Goal: Contribute content

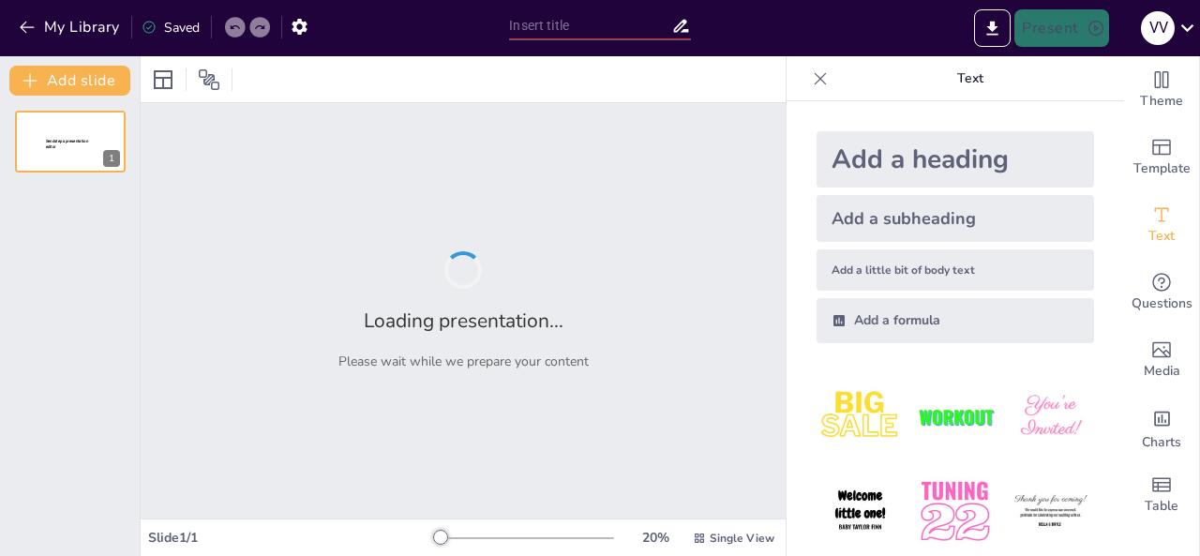
type input "[PERSON_NAME] в Ландшафтному Дизайні: Ідеї та Приклади"
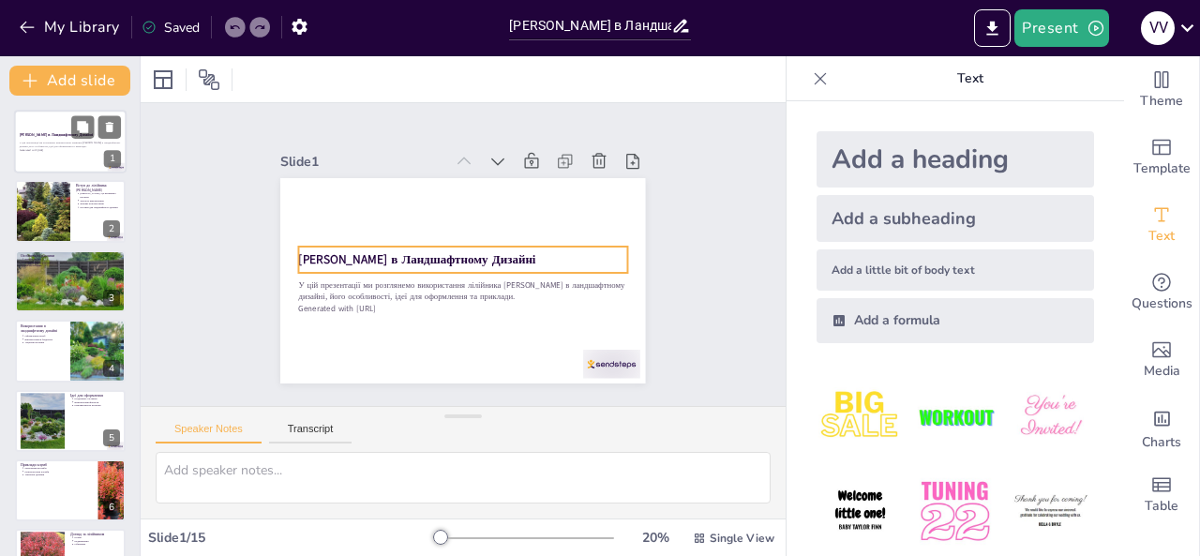
click at [42, 136] on strong "[PERSON_NAME] в Ландшафтному Дизайні" at bounding box center [56, 134] width 73 height 5
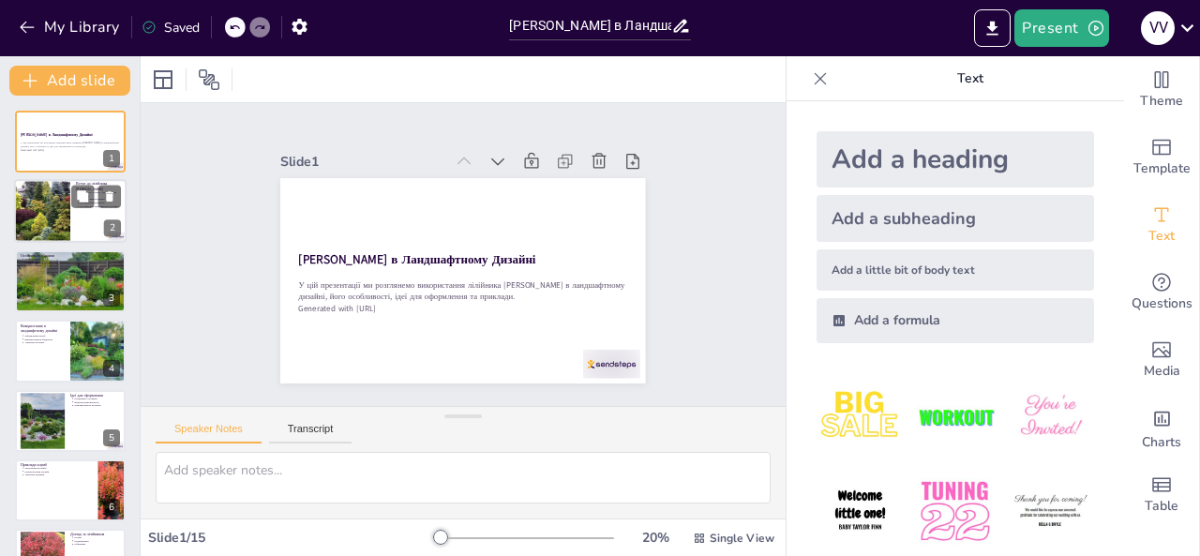
click at [45, 213] on div at bounding box center [42, 212] width 85 height 64
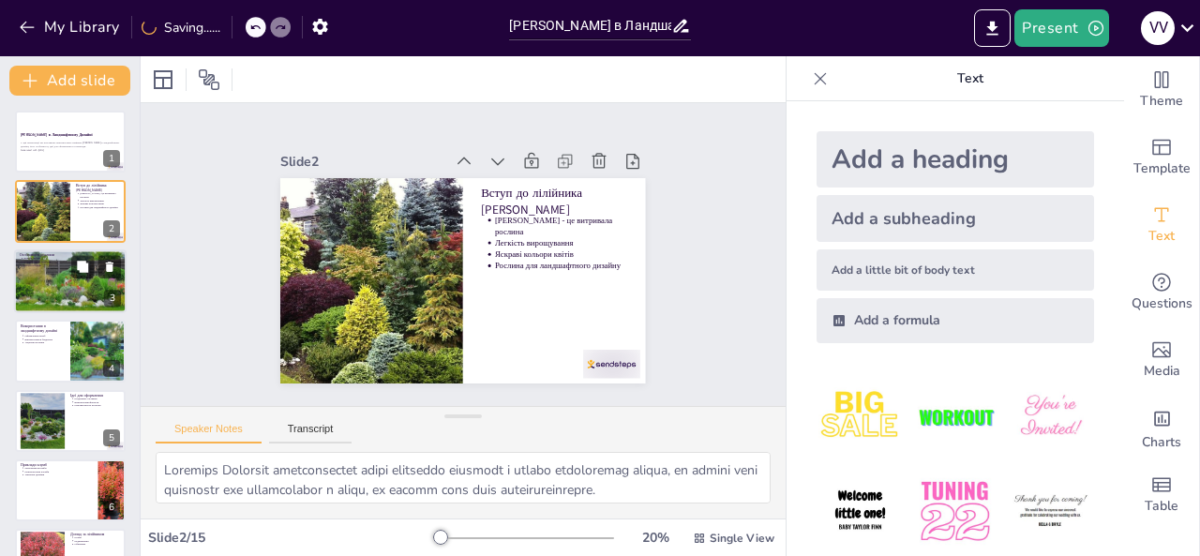
click at [45, 281] on div at bounding box center [70, 281] width 165 height 64
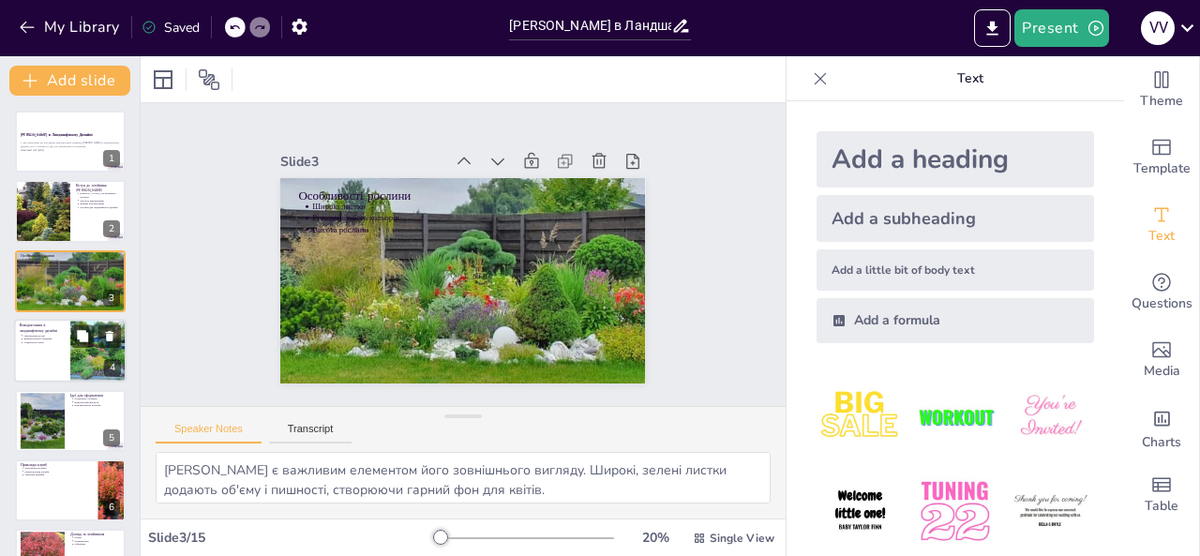
click at [77, 353] on div at bounding box center [98, 351] width 84 height 64
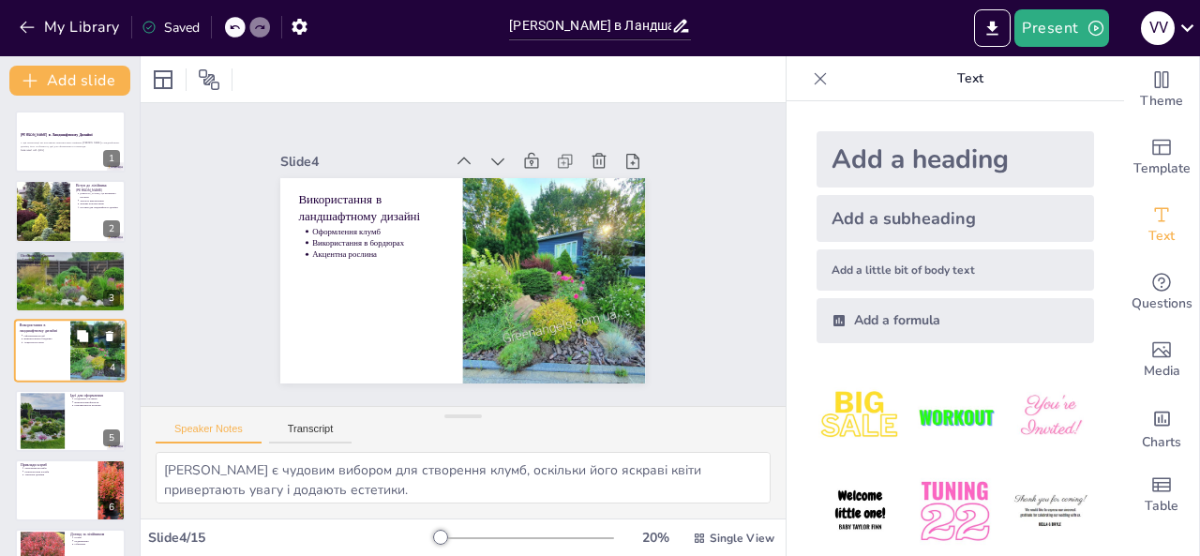
scroll to position [25, 0]
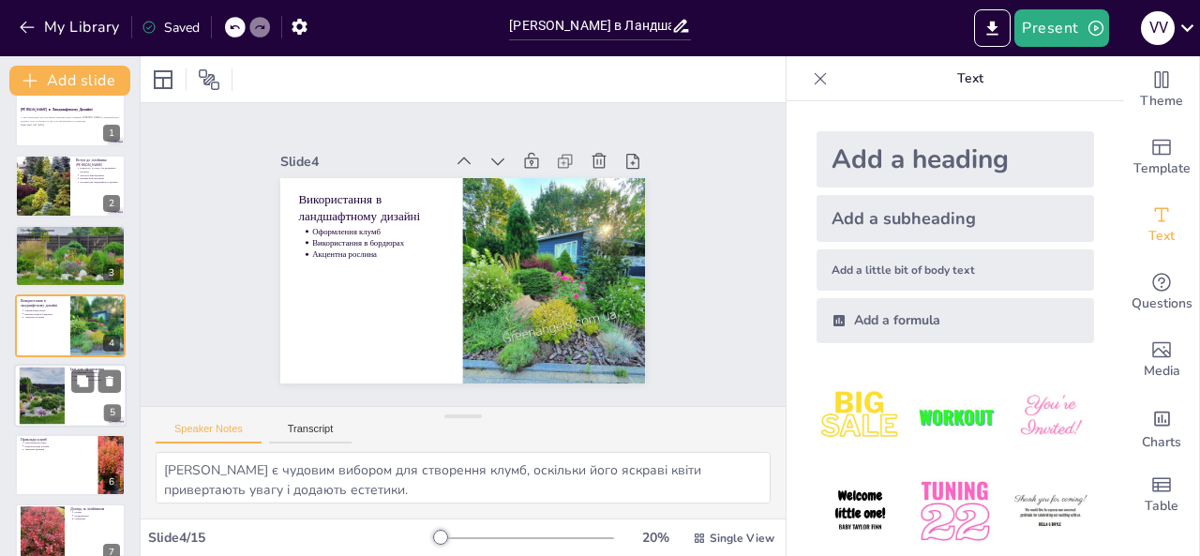
click at [86, 411] on div at bounding box center [70, 396] width 113 height 64
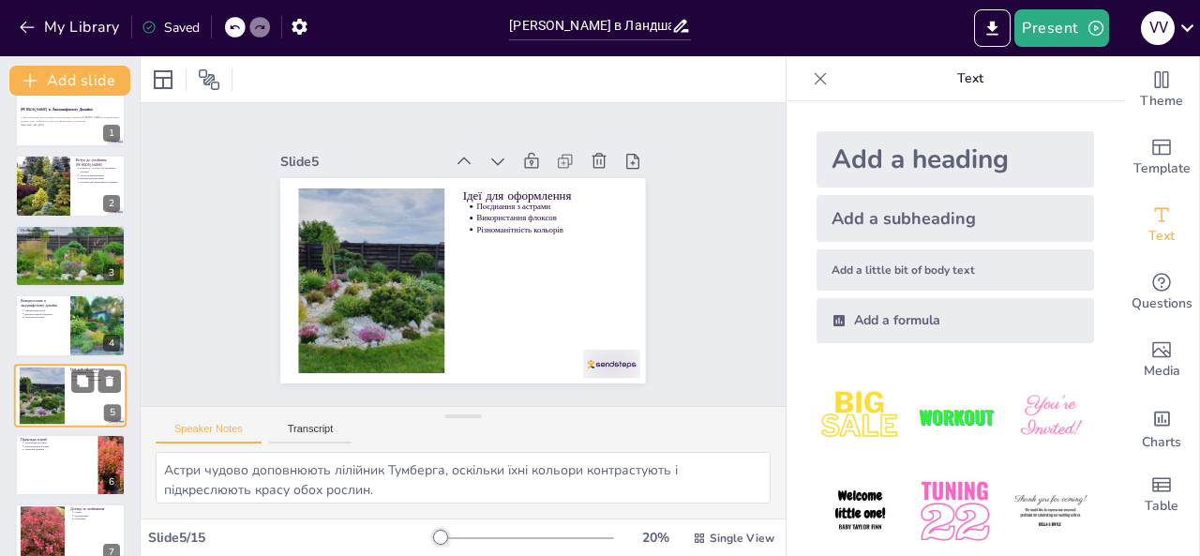
scroll to position [95, 0]
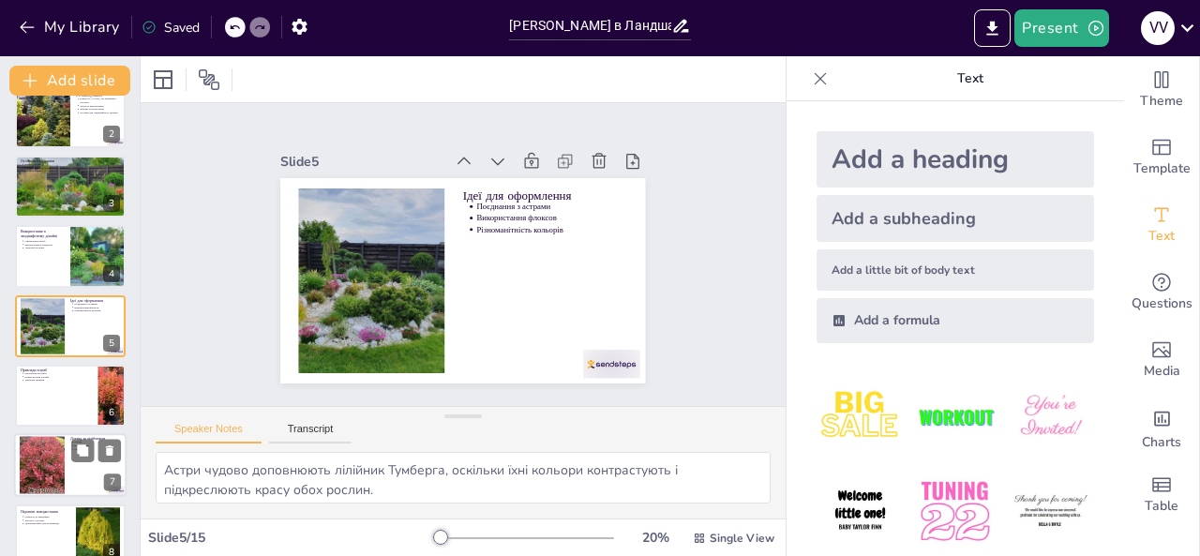
click at [84, 464] on div at bounding box center [70, 466] width 113 height 64
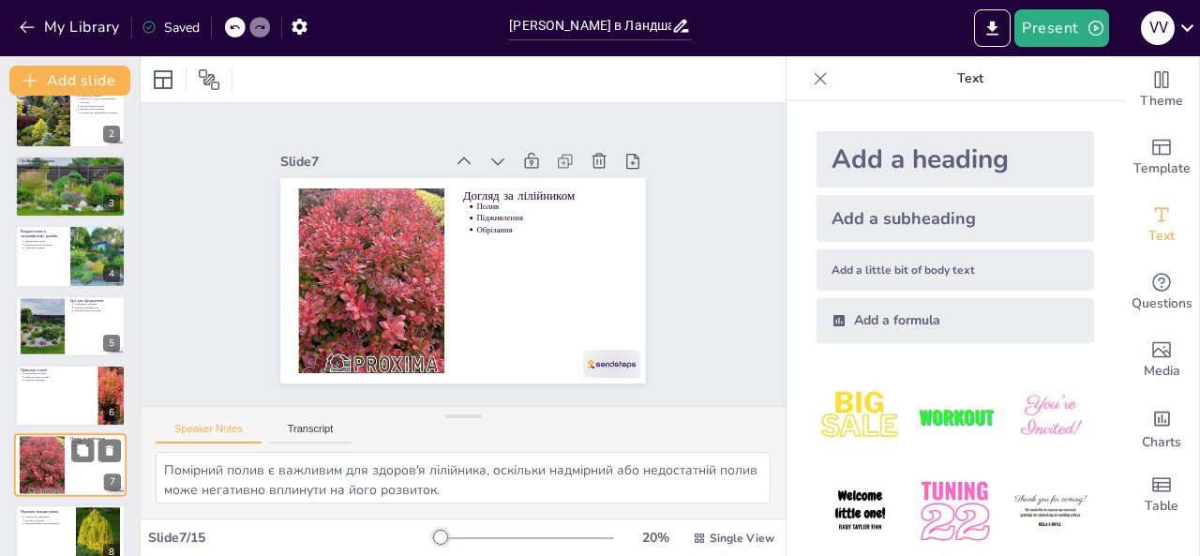
scroll to position [234, 0]
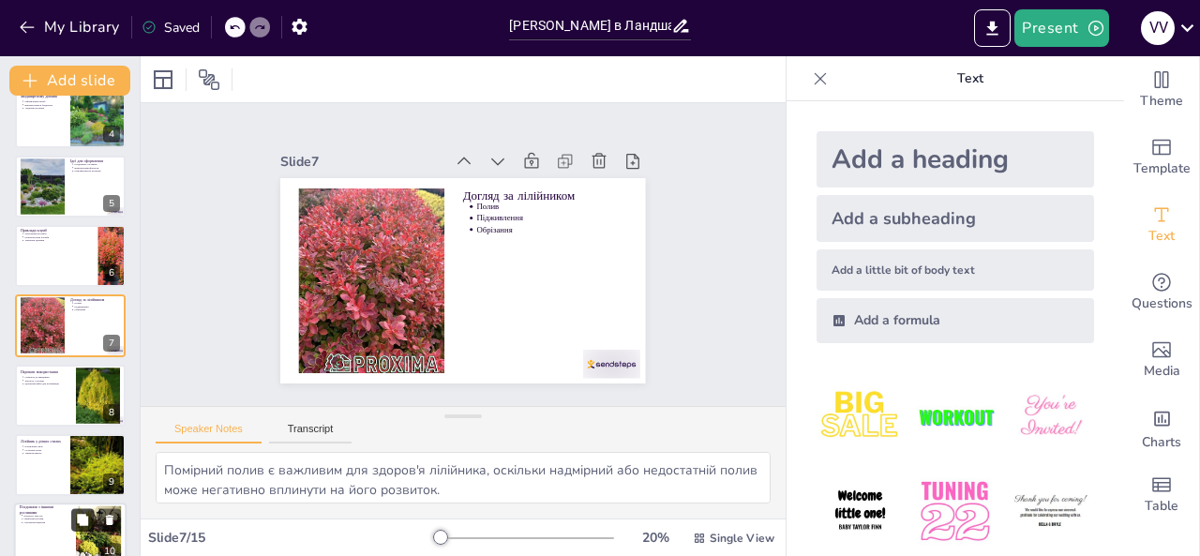
click at [80, 523] on icon at bounding box center [82, 520] width 11 height 11
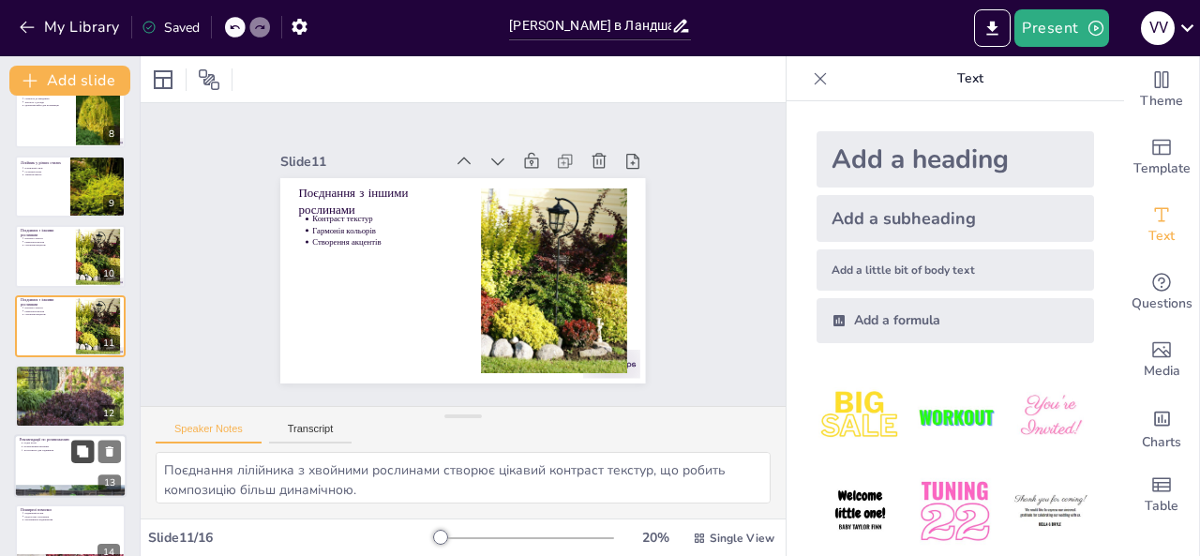
click at [80, 459] on button at bounding box center [82, 451] width 23 height 23
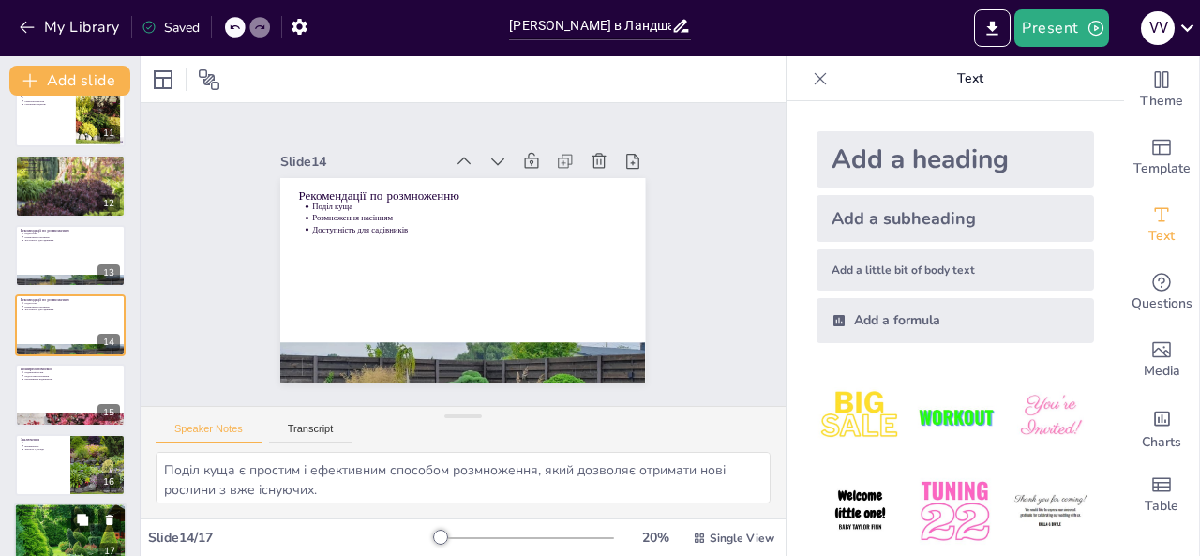
click at [82, 545] on div at bounding box center [70, 533] width 113 height 85
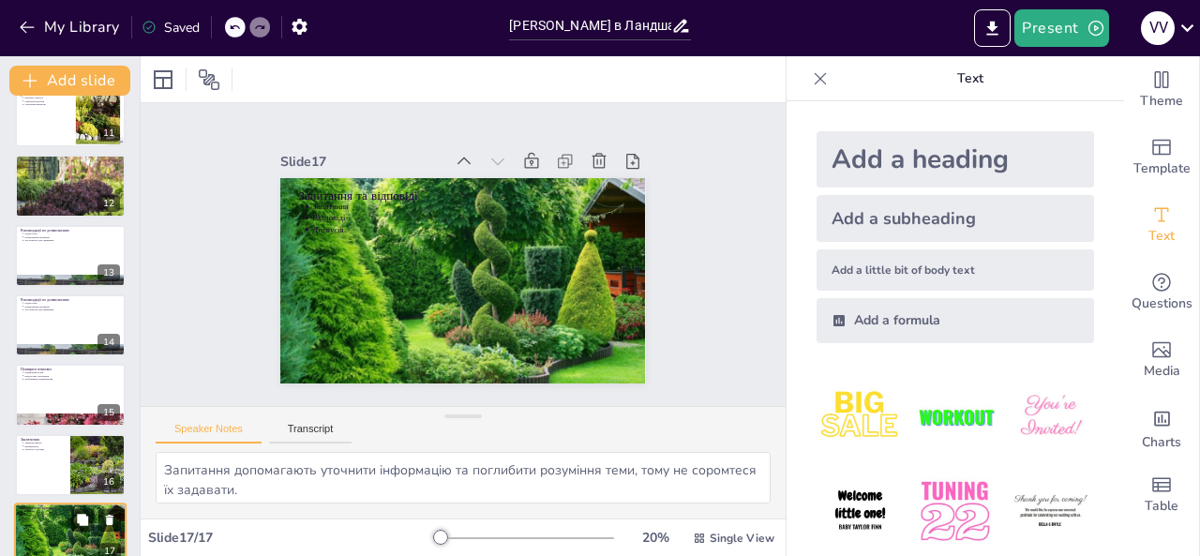
scroll to position [747, 0]
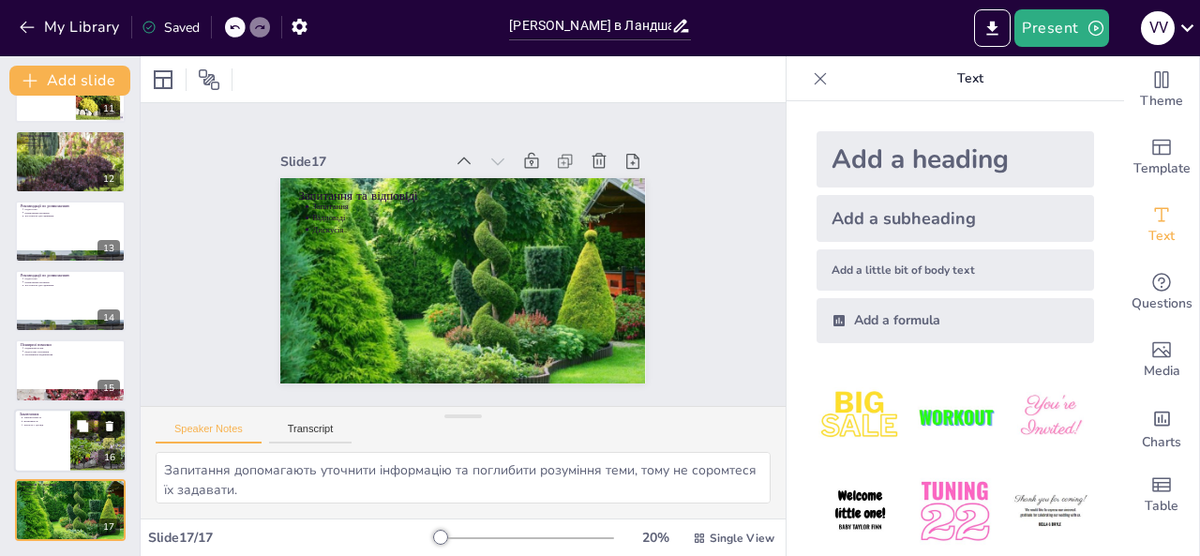
click at [102, 437] on button at bounding box center [109, 425] width 23 height 23
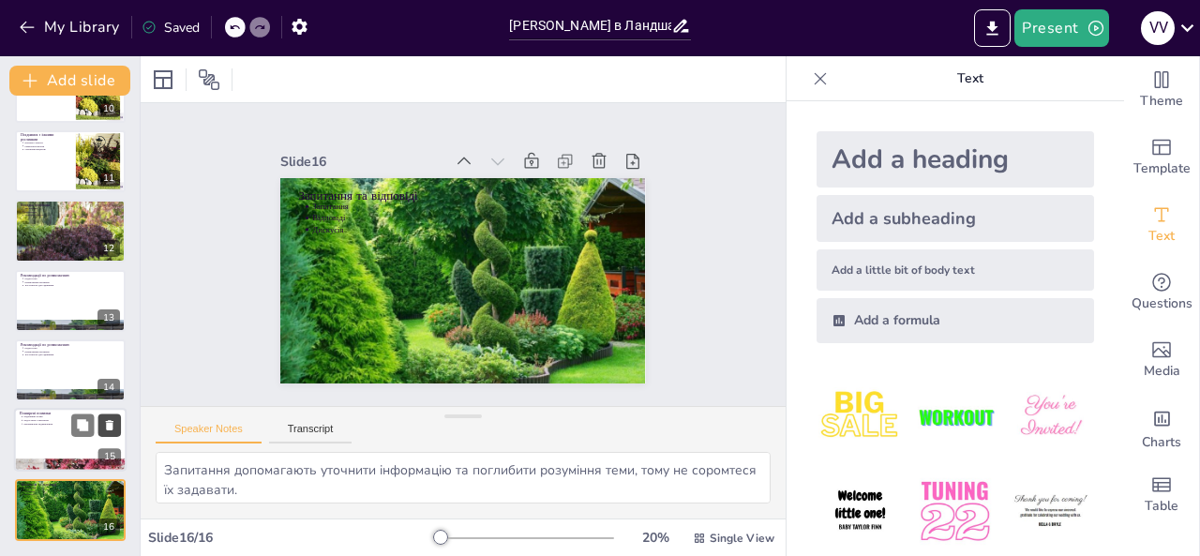
scroll to position [678, 0]
click at [90, 358] on button at bounding box center [82, 355] width 23 height 23
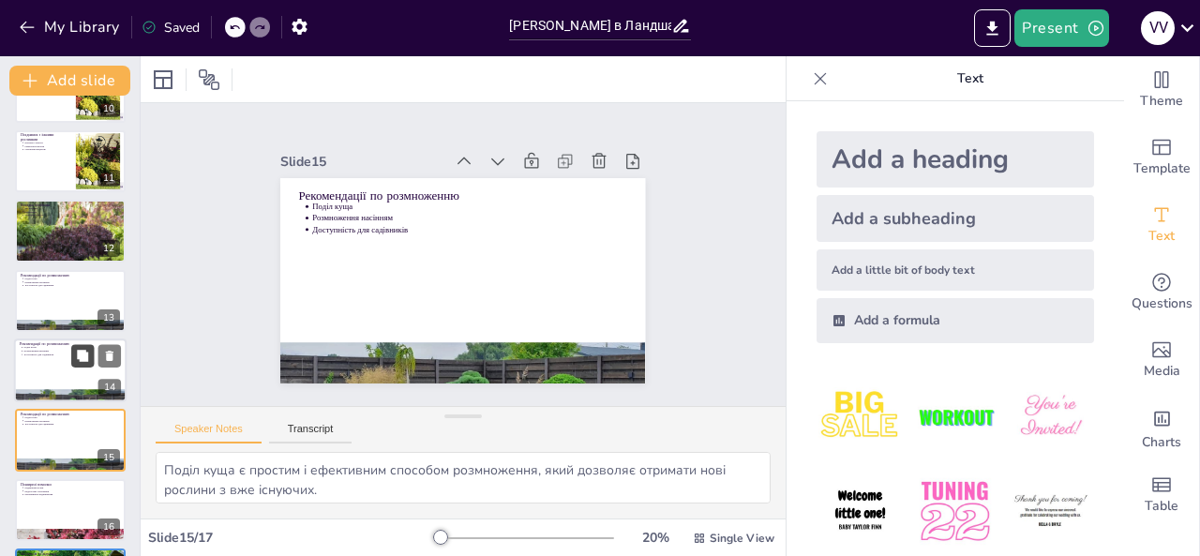
scroll to position [747, 0]
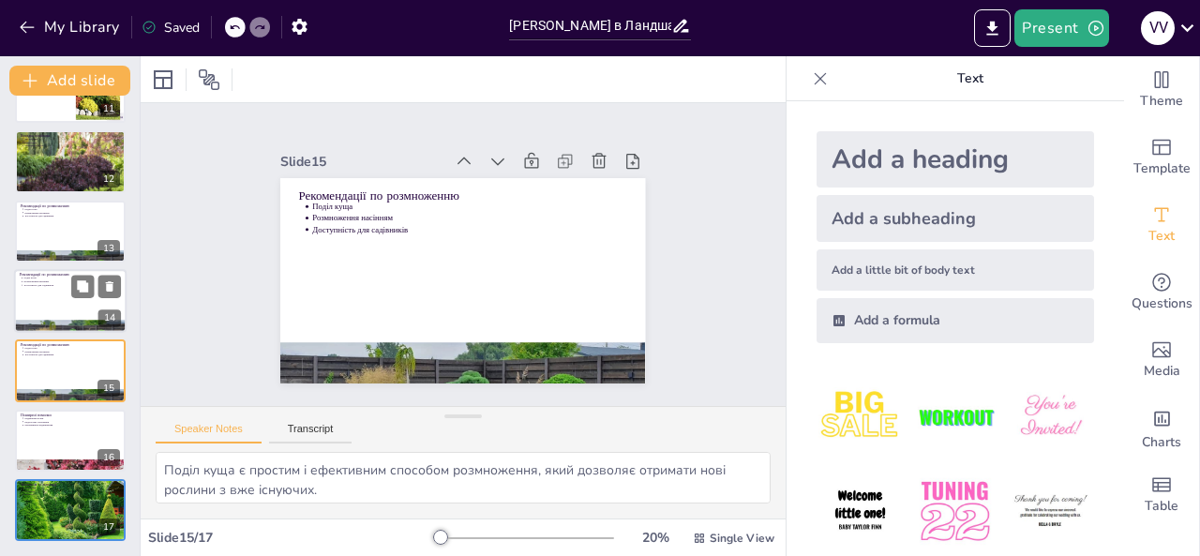
click at [68, 282] on p "Розмноження насінням" at bounding box center [72, 282] width 98 height 4
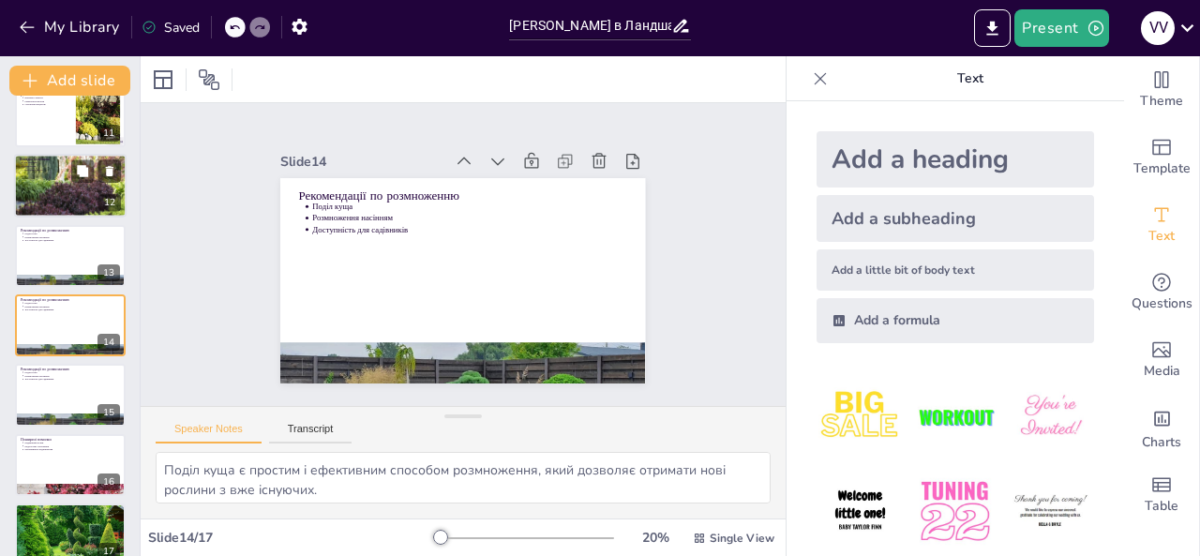
click at [64, 216] on div "Висадка лілійника Час висадки Освітлення Підготовка ґрунту 12" at bounding box center [70, 186] width 113 height 64
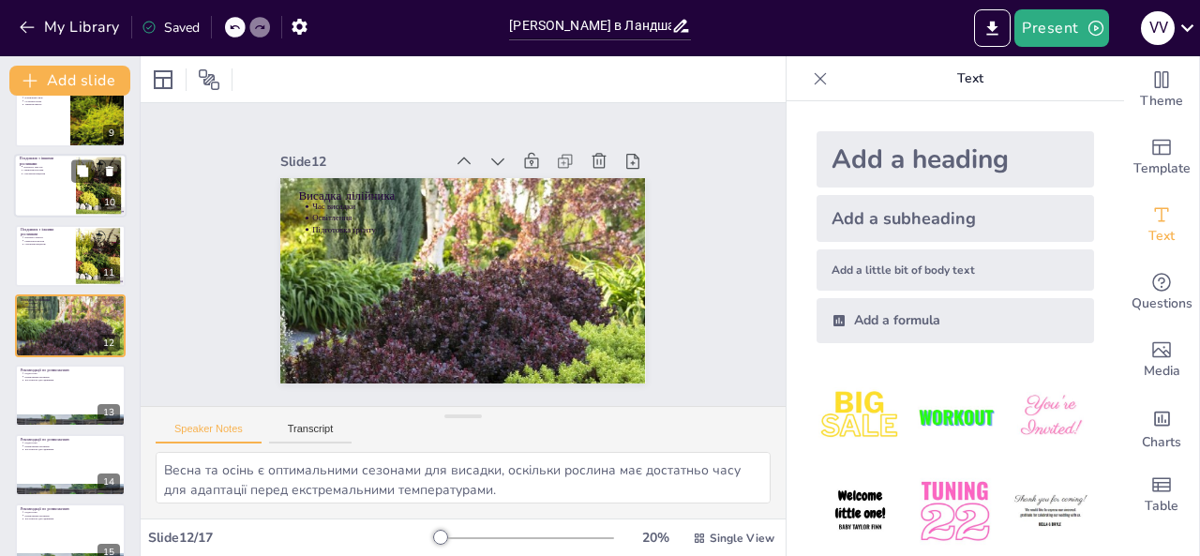
click at [61, 170] on p "Гармонія кольорів" at bounding box center [46, 171] width 47 height 4
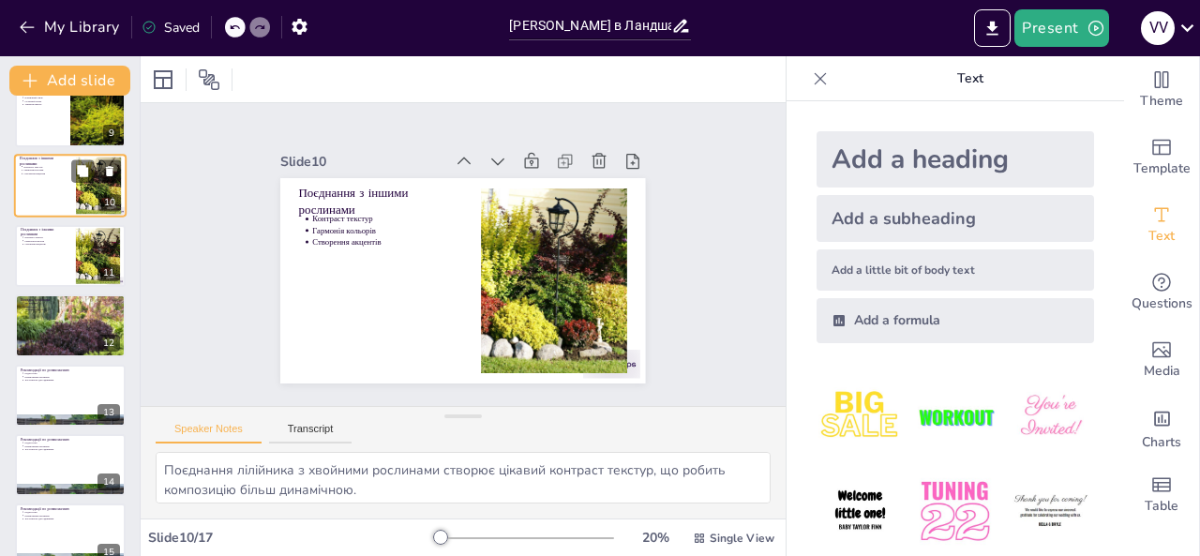
scroll to position [443, 0]
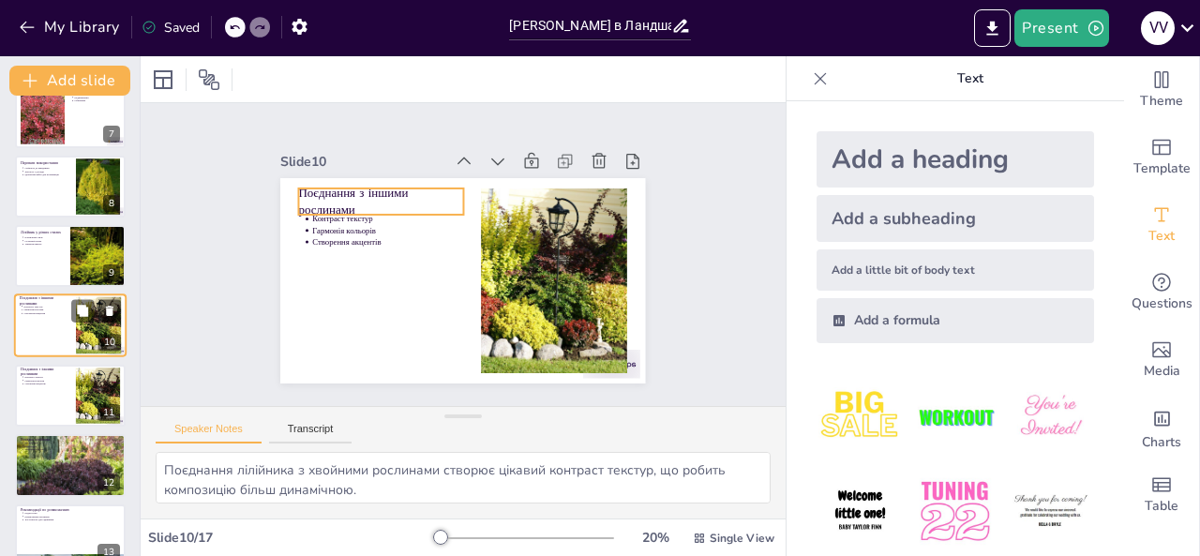
click at [44, 301] on p "Поєднання з іншими рослинами" at bounding box center [45, 301] width 51 height 10
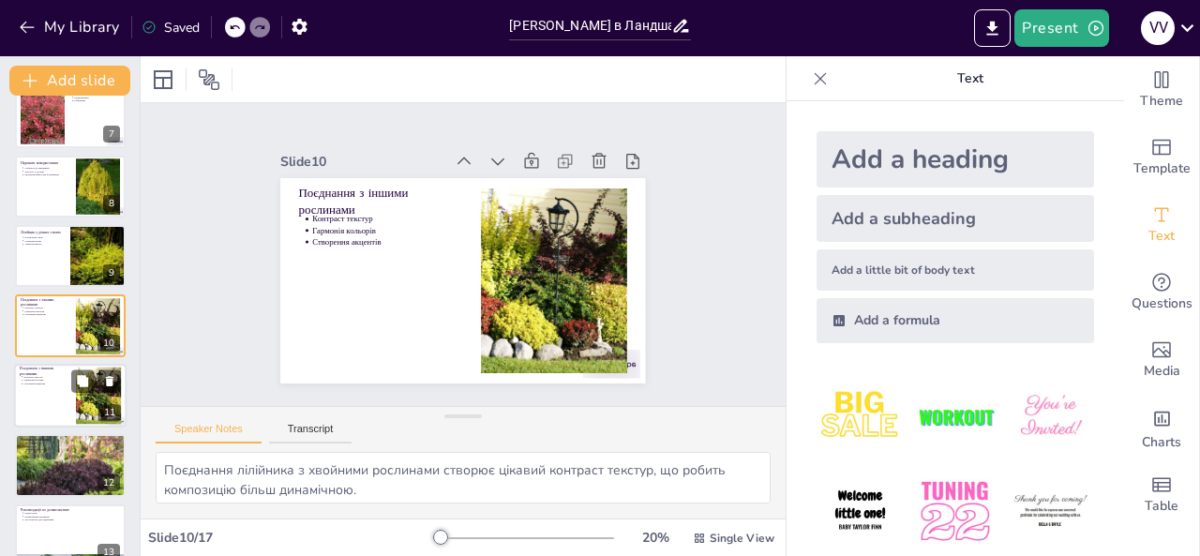
click at [49, 365] on div "Поєднання з іншими рослинами Контраст текстур Гармонія кольорів Створення акцен…" at bounding box center [70, 396] width 113 height 64
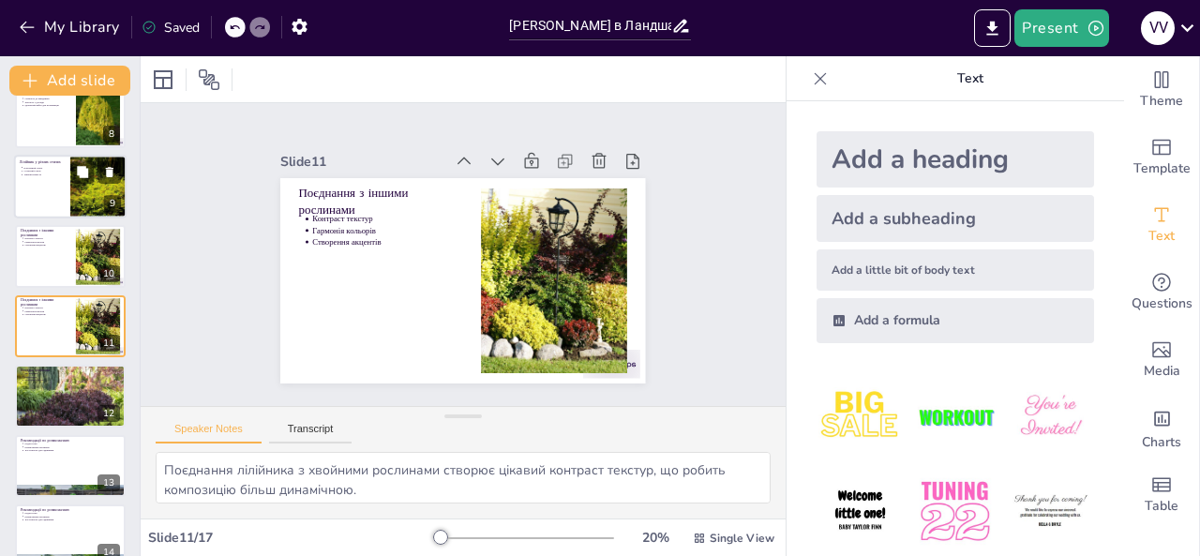
click at [55, 246] on p "Створення акцентів" at bounding box center [47, 245] width 46 height 4
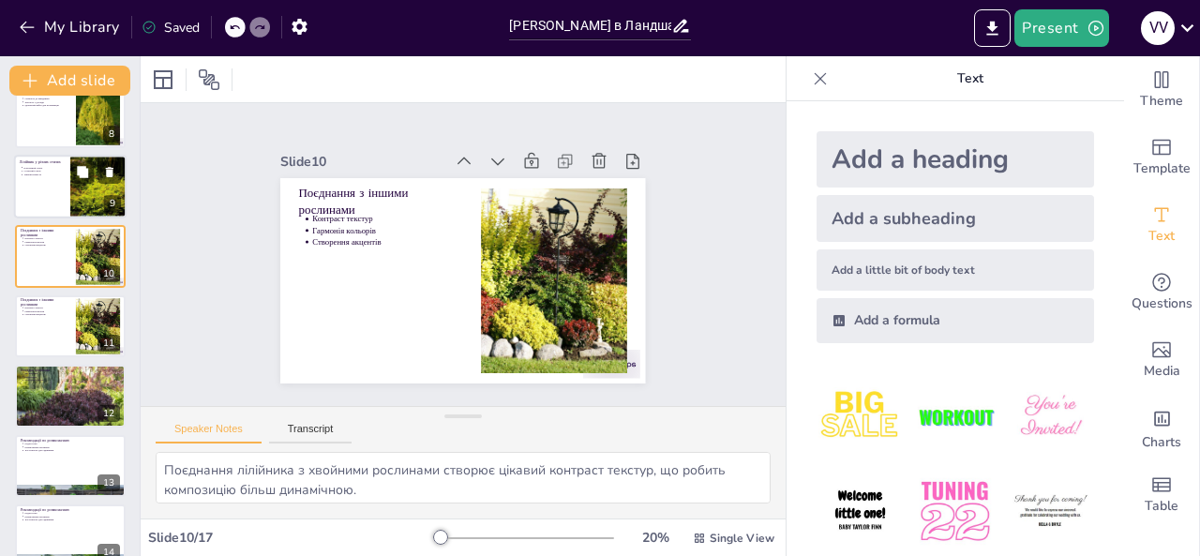
scroll to position [443, 0]
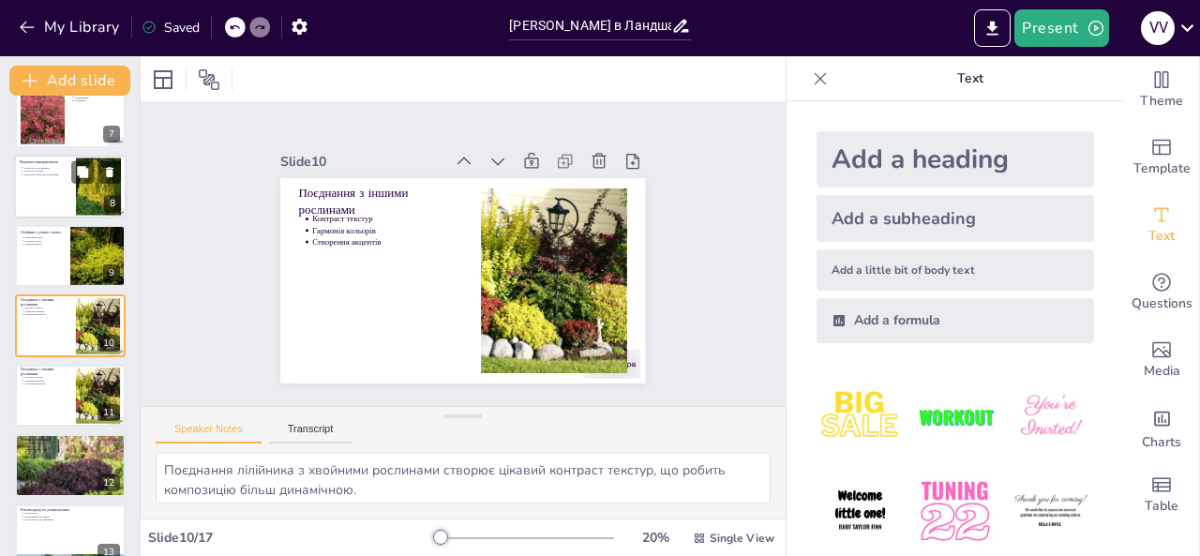
click at [58, 184] on div at bounding box center [70, 187] width 113 height 64
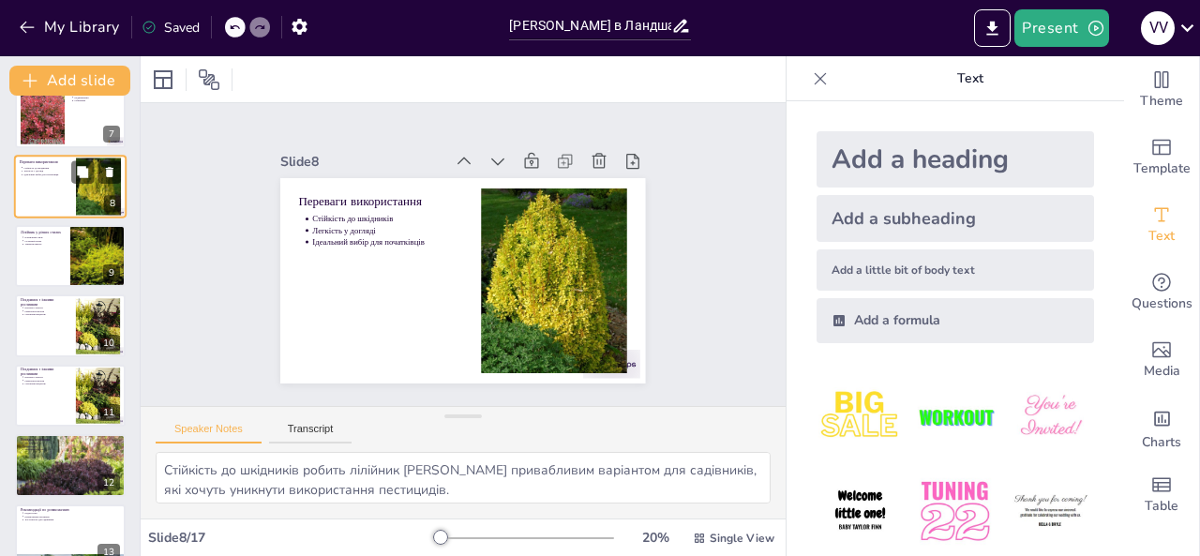
scroll to position [304, 0]
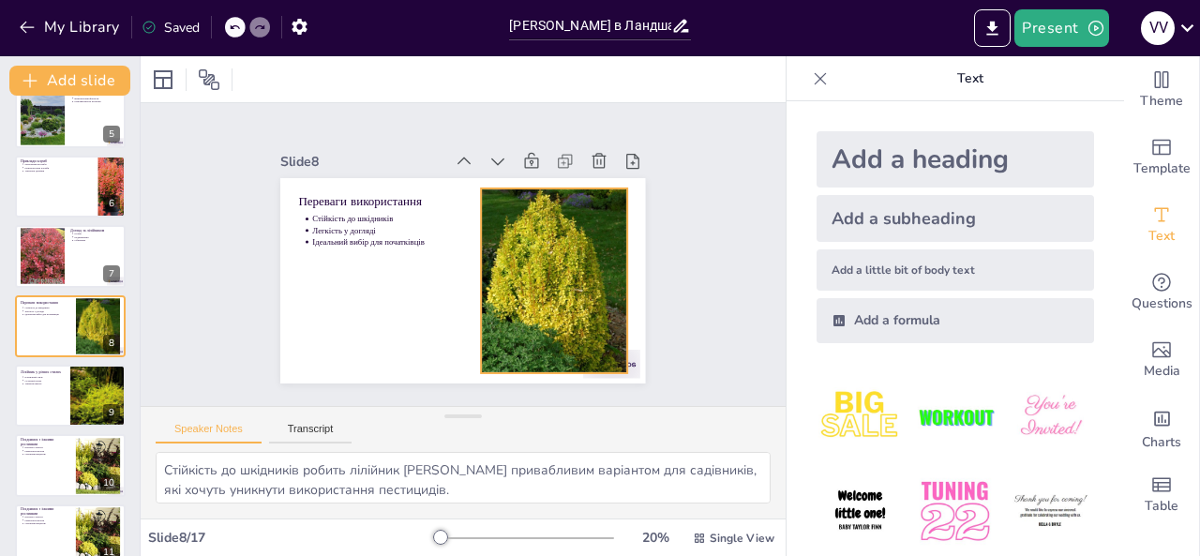
click at [533, 283] on div at bounding box center [522, 329] width 248 height 263
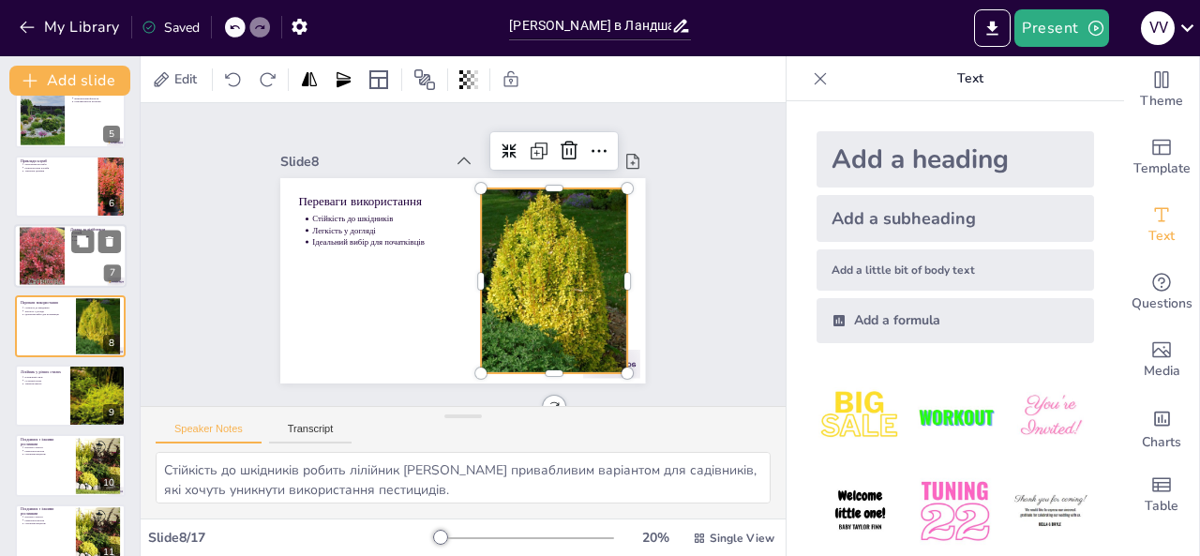
click at [46, 247] on div at bounding box center [42, 256] width 45 height 68
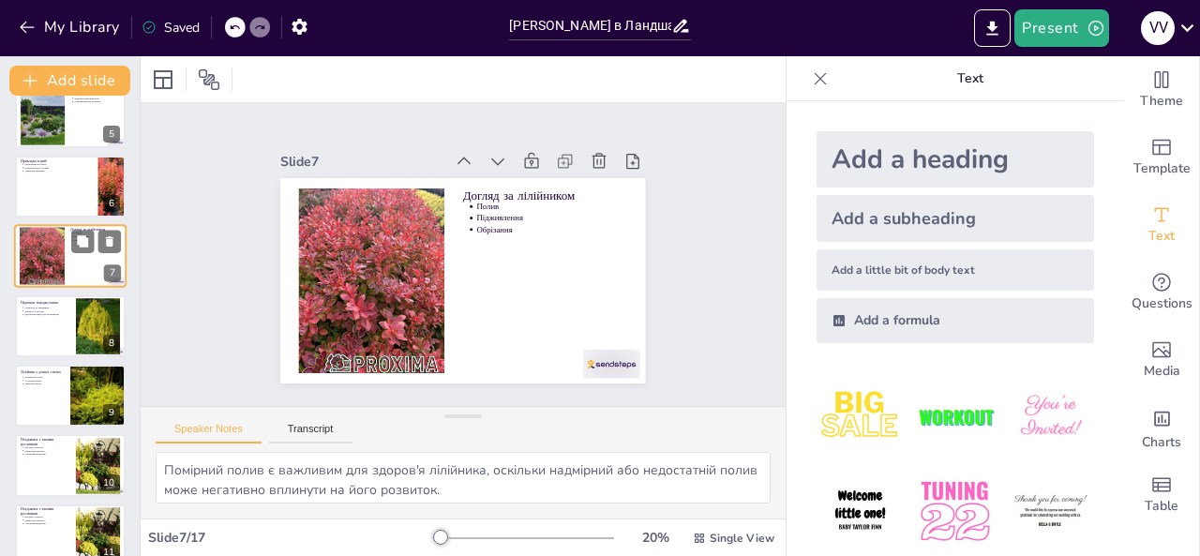
scroll to position [234, 0]
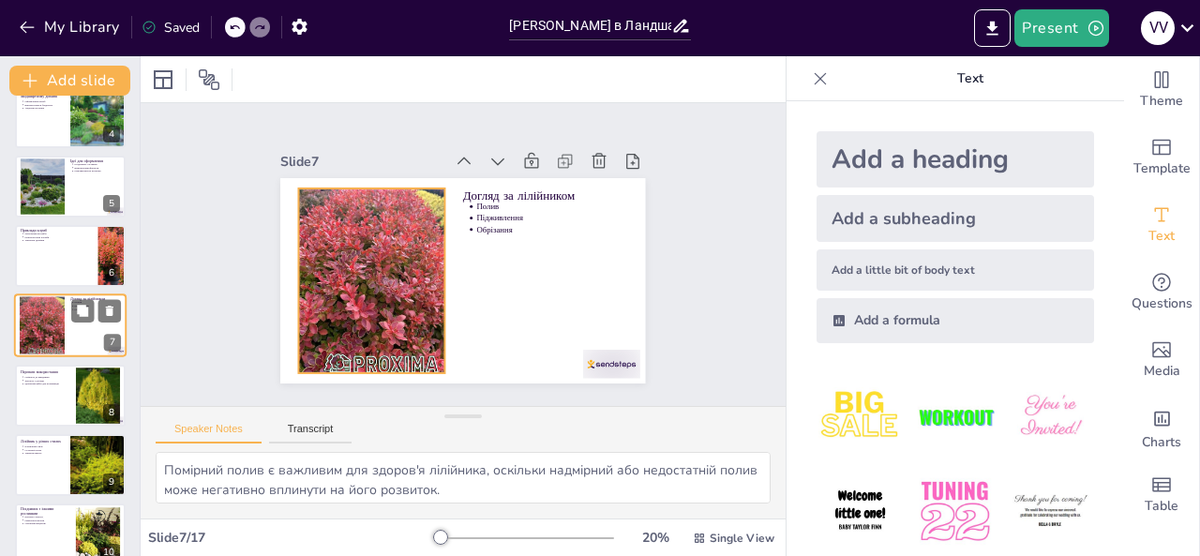
click at [52, 313] on div at bounding box center [42, 326] width 45 height 68
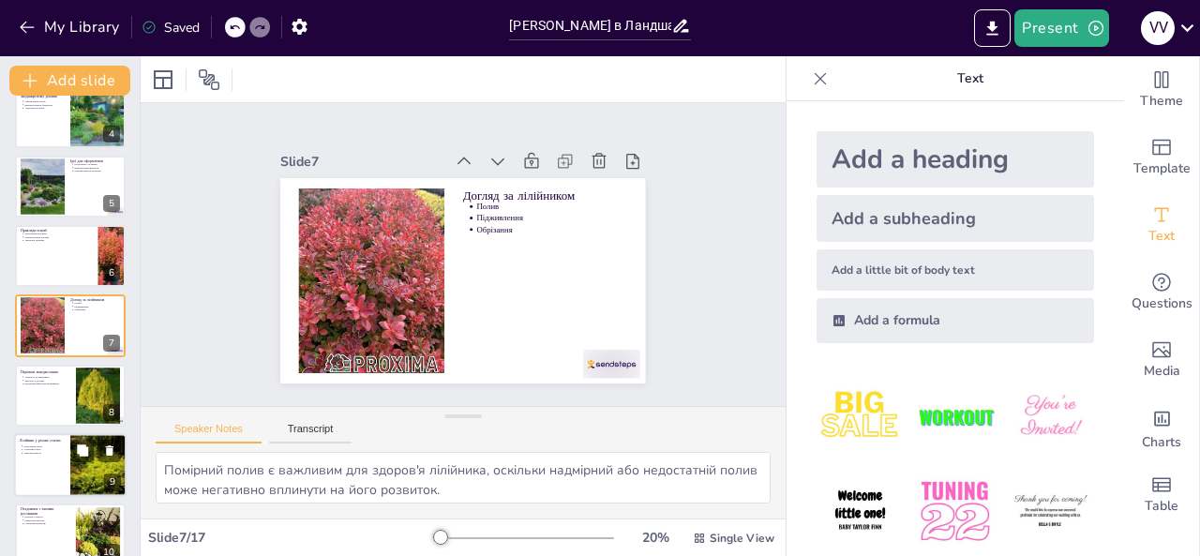
click at [86, 409] on div at bounding box center [98, 395] width 44 height 67
type textarea "Стійкість до шкідників робить лілійник Тумберга привабливим варіантом для садів…"
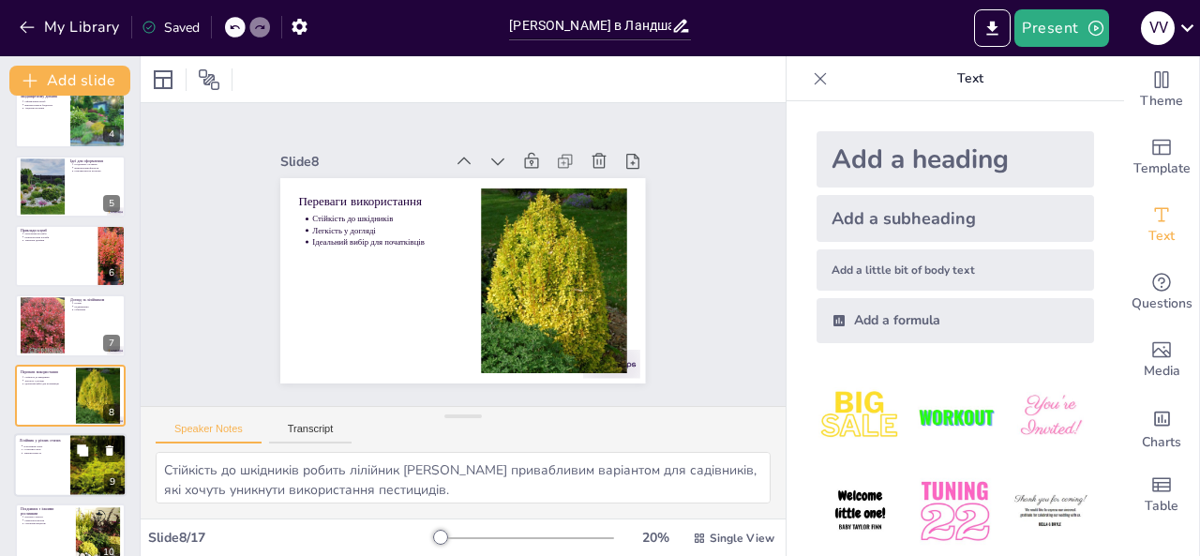
scroll to position [304, 0]
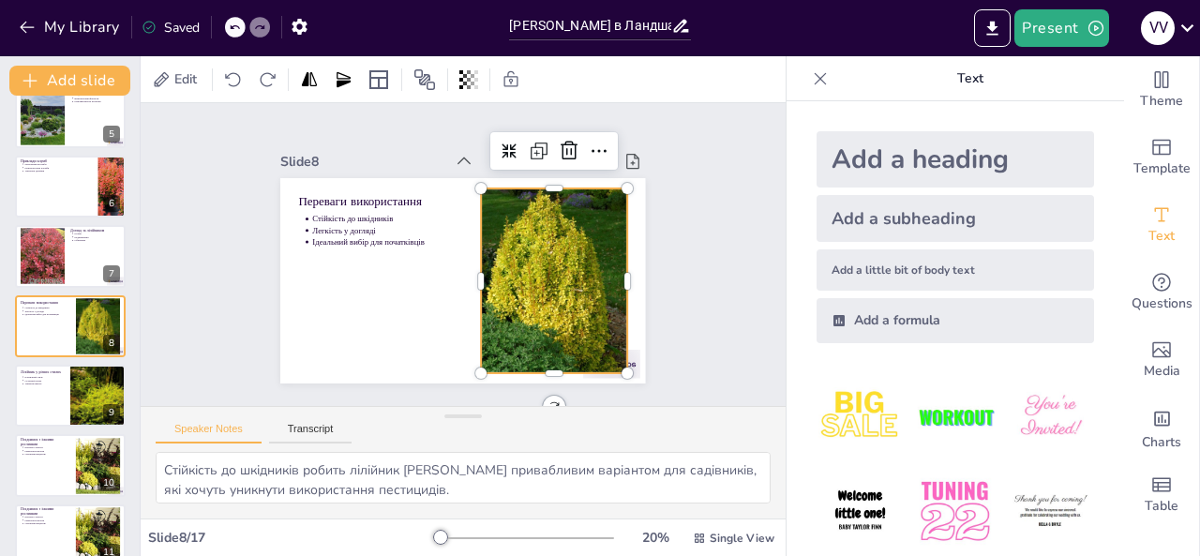
click at [503, 269] on div at bounding box center [551, 290] width 168 height 234
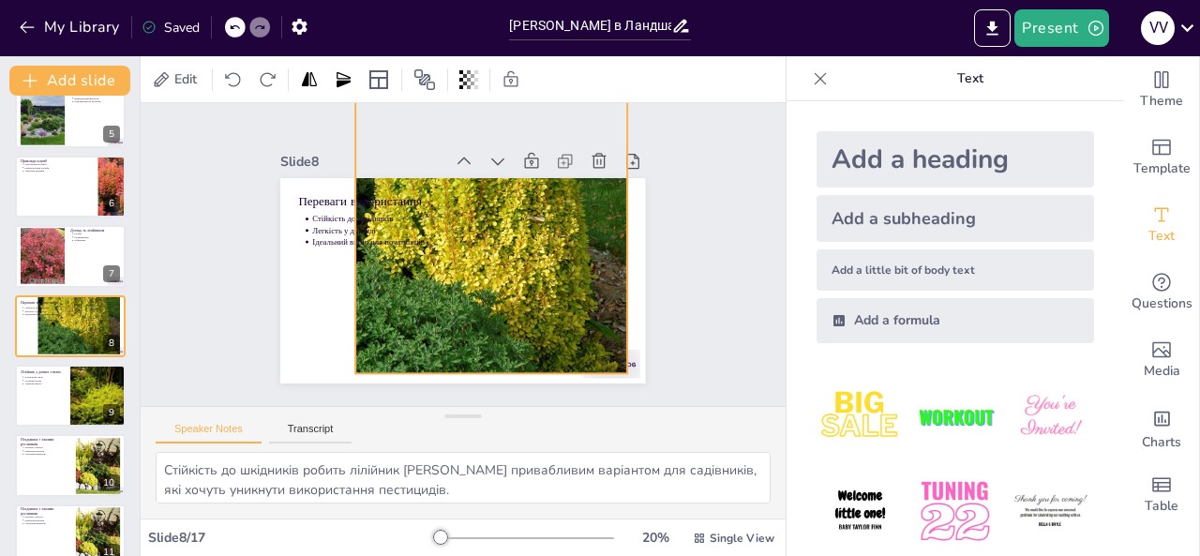
drag, startPoint x: 434, startPoint y: 185, endPoint x: 559, endPoint y: 323, distance: 185.9
click at [342, 176] on div "Переваги використання Стійкість до шкідників Легкість у догляді Ідеальний вибір…" at bounding box center [457, 280] width 399 height 277
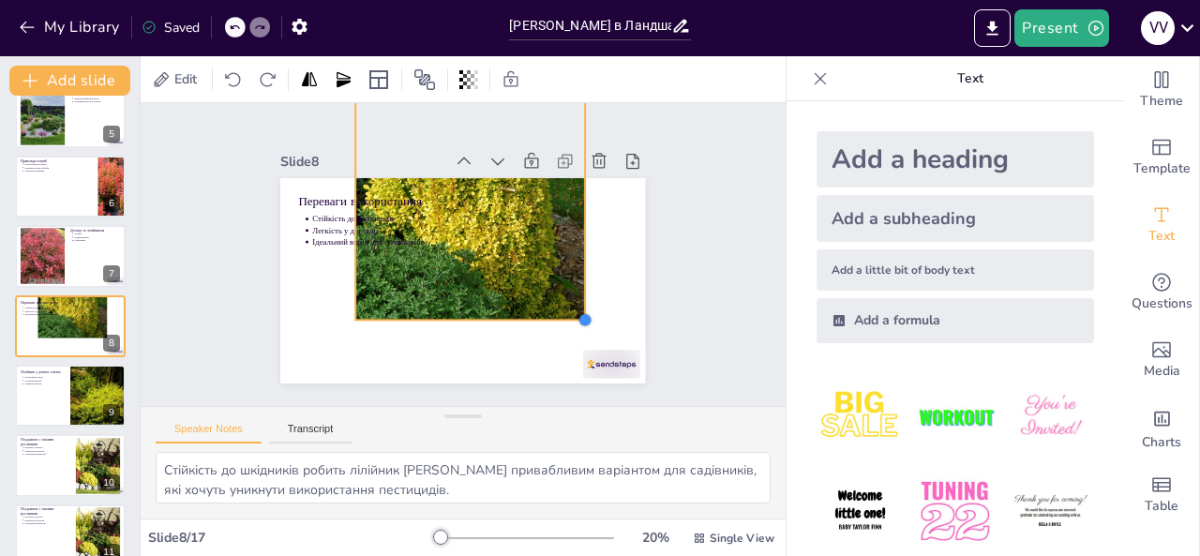
drag, startPoint x: 619, startPoint y: 364, endPoint x: 351, endPoint y: 252, distance: 290.4
click at [451, 263] on div "Переваги використання Стійкість до шкідників Легкість у догляді Ідеальний вибір…" at bounding box center [454, 280] width 411 height 308
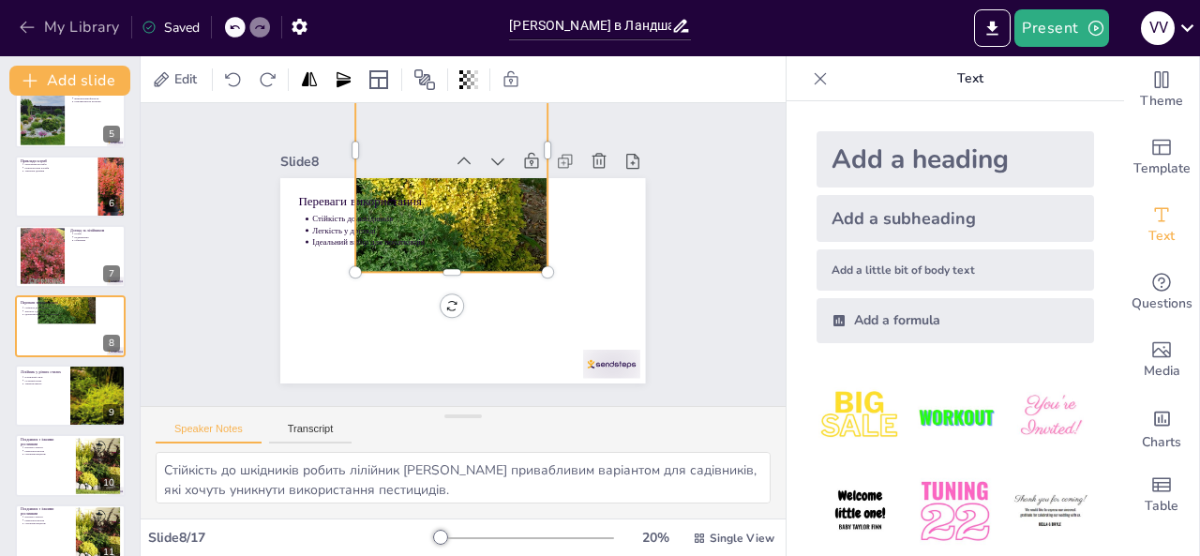
click at [30, 14] on button "My Library" at bounding box center [70, 27] width 113 height 30
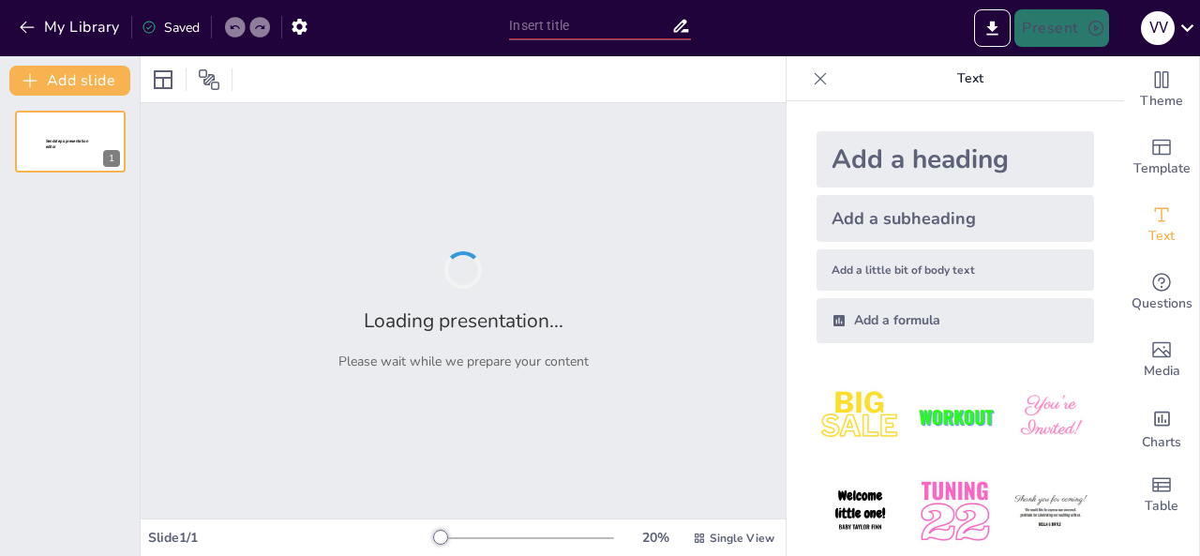
type input "[PERSON_NAME] в Ландшафтному Дизайні: Ідеї та Приклади"
type input "Характеристики лілейника тунберга сорту America Freedom"
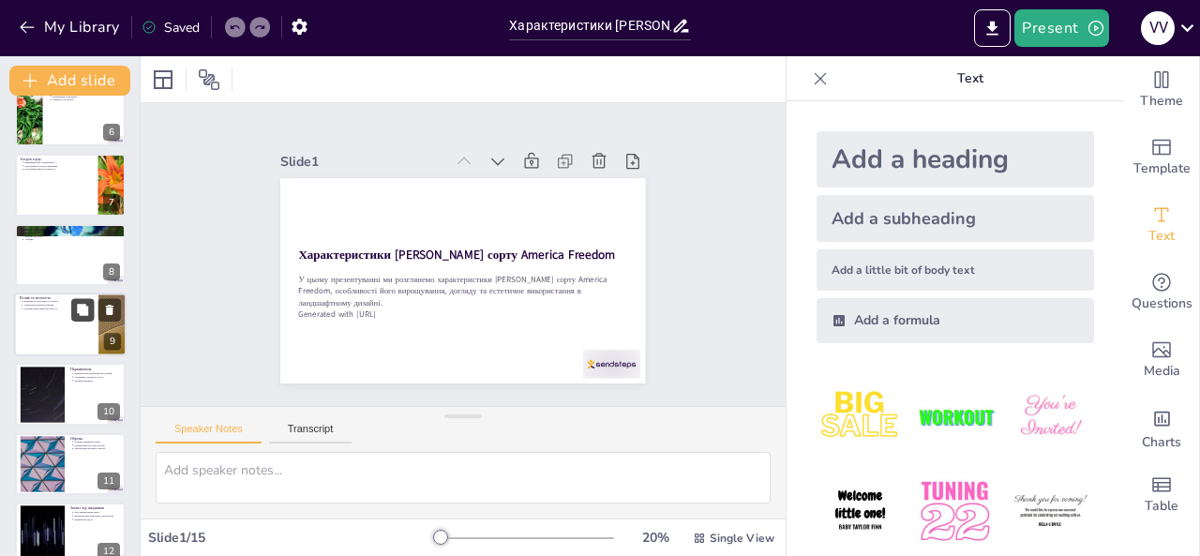
scroll to position [500, 0]
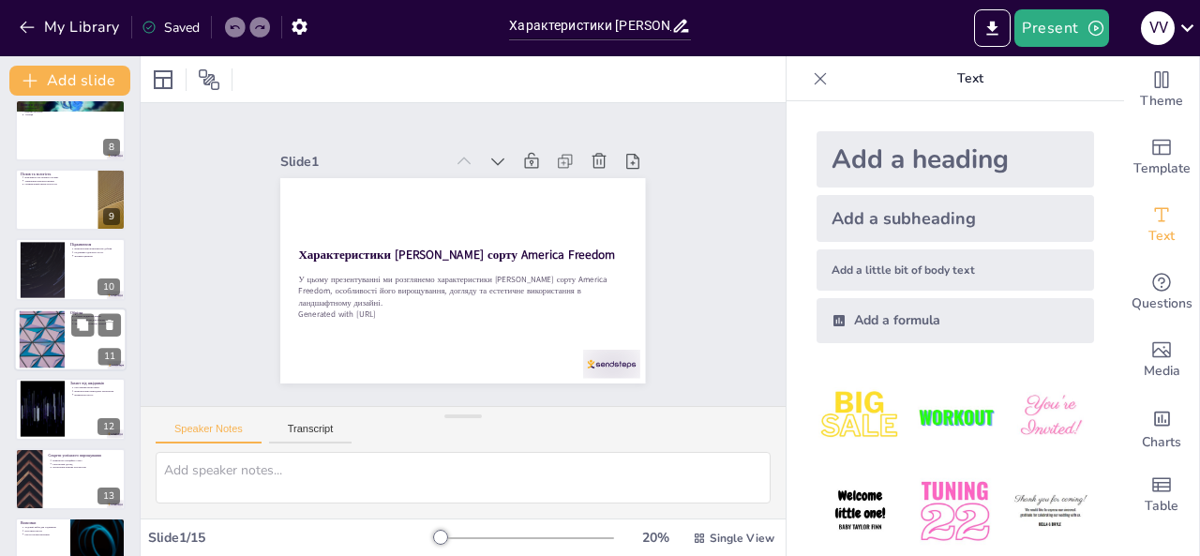
click at [33, 345] on div at bounding box center [42, 338] width 101 height 57
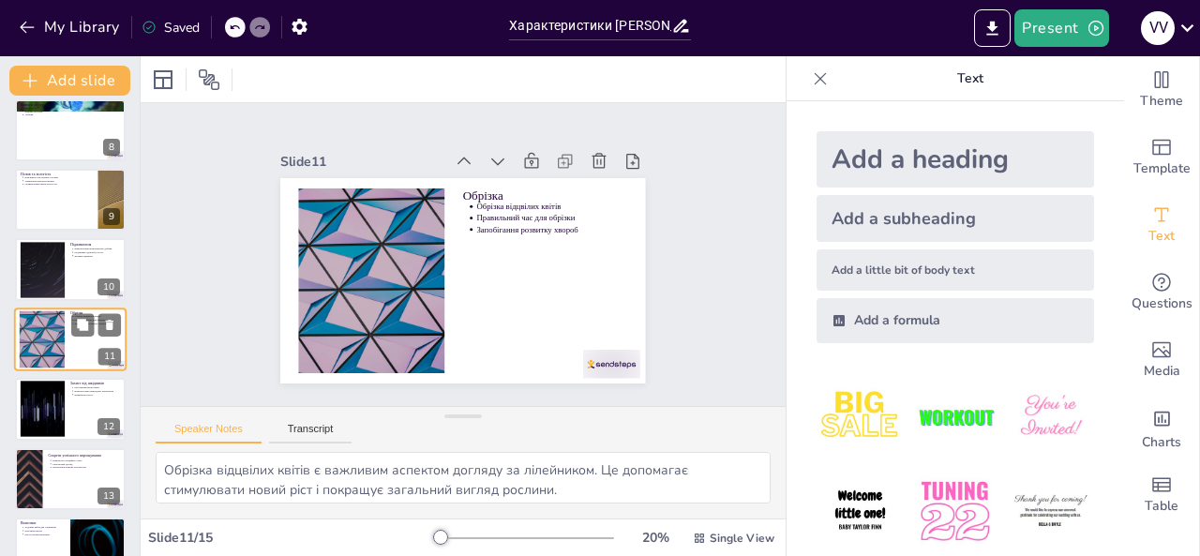
scroll to position [513, 0]
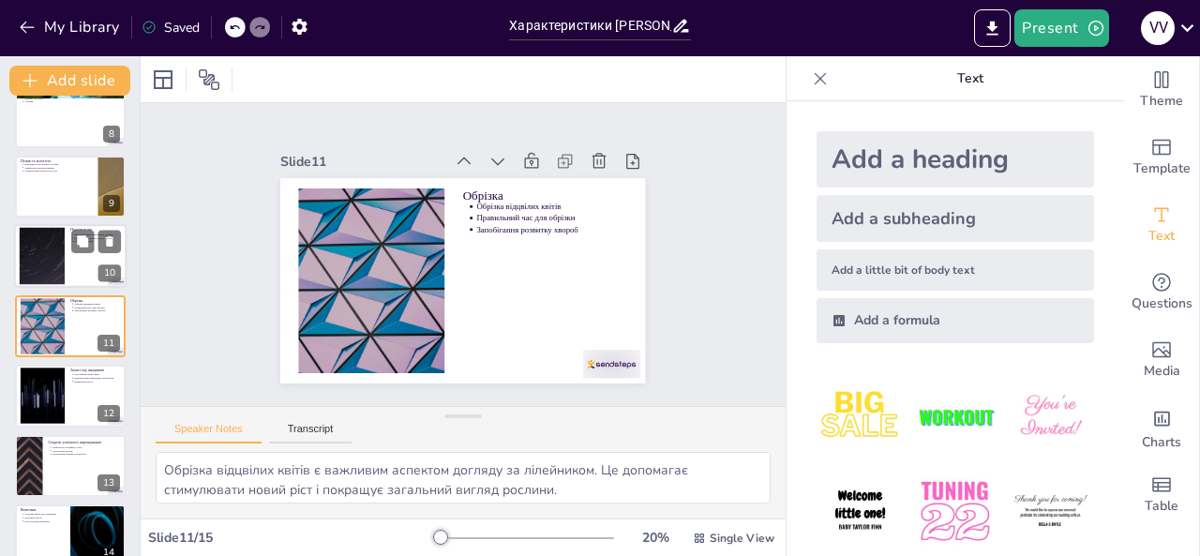
click at [38, 252] on div at bounding box center [42, 256] width 101 height 57
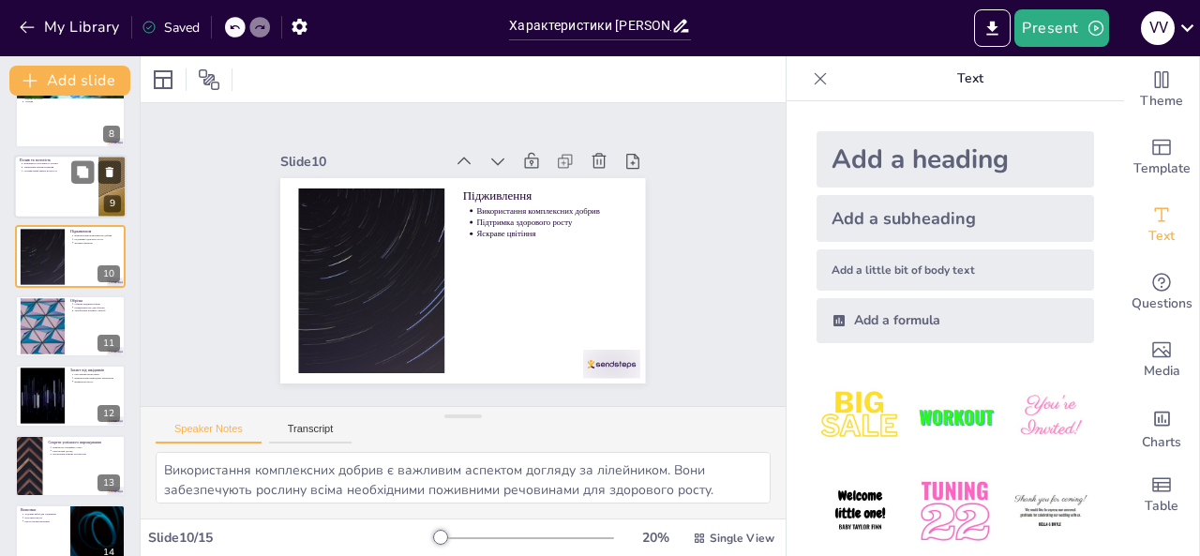
scroll to position [443, 0]
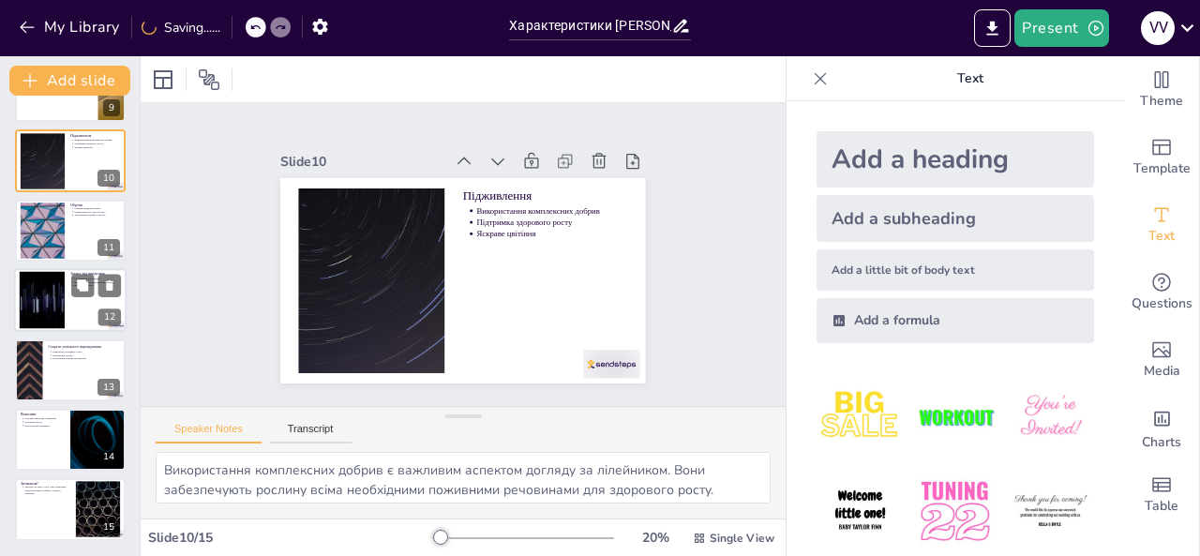
click at [39, 296] on div at bounding box center [42, 300] width 101 height 57
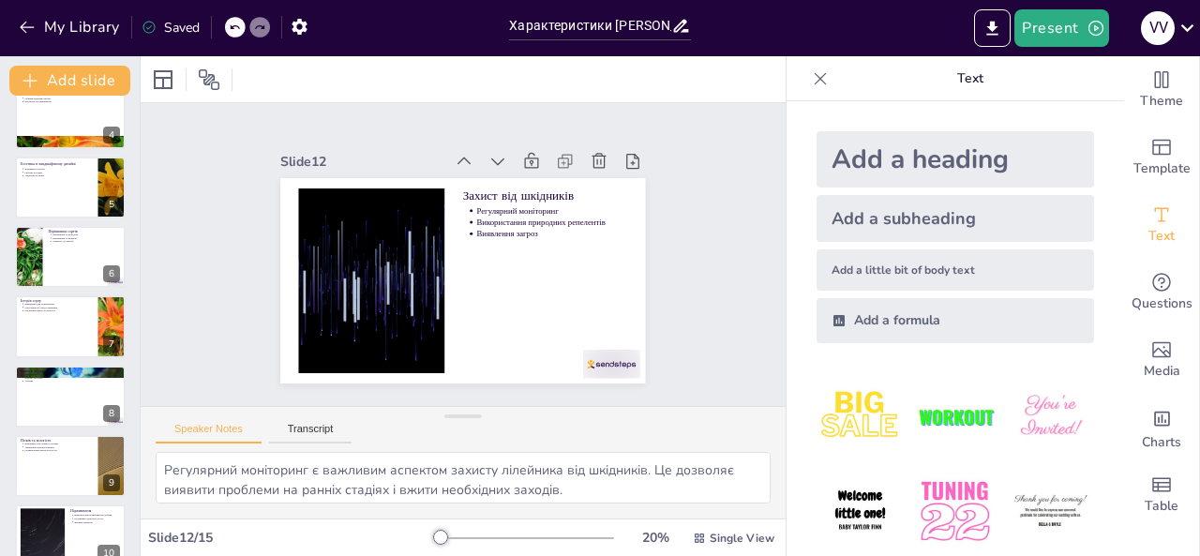
scroll to position [171, 0]
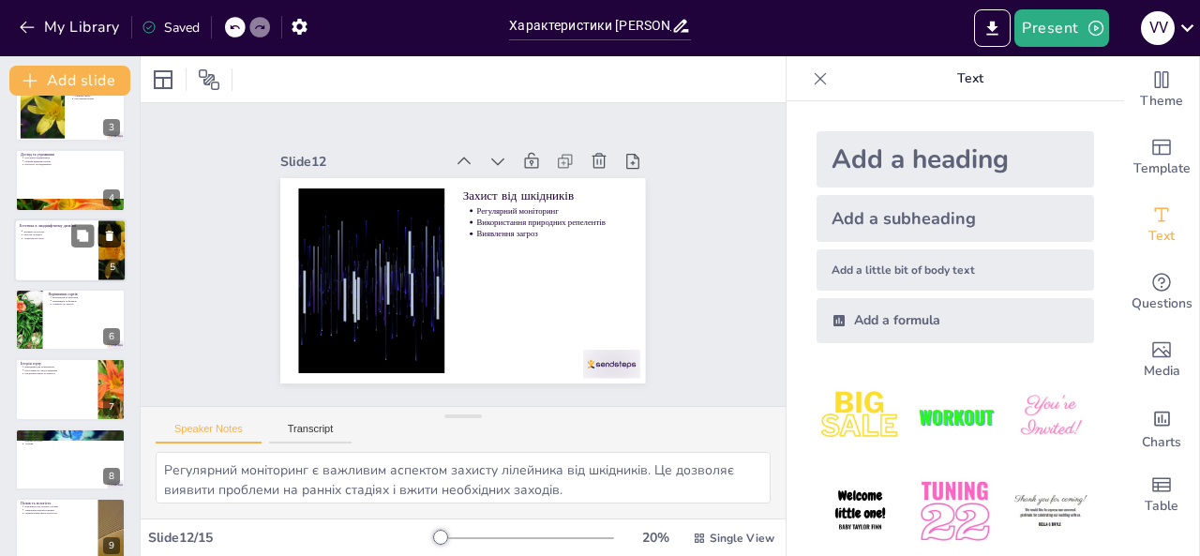
click at [119, 240] on button at bounding box center [109, 235] width 23 height 23
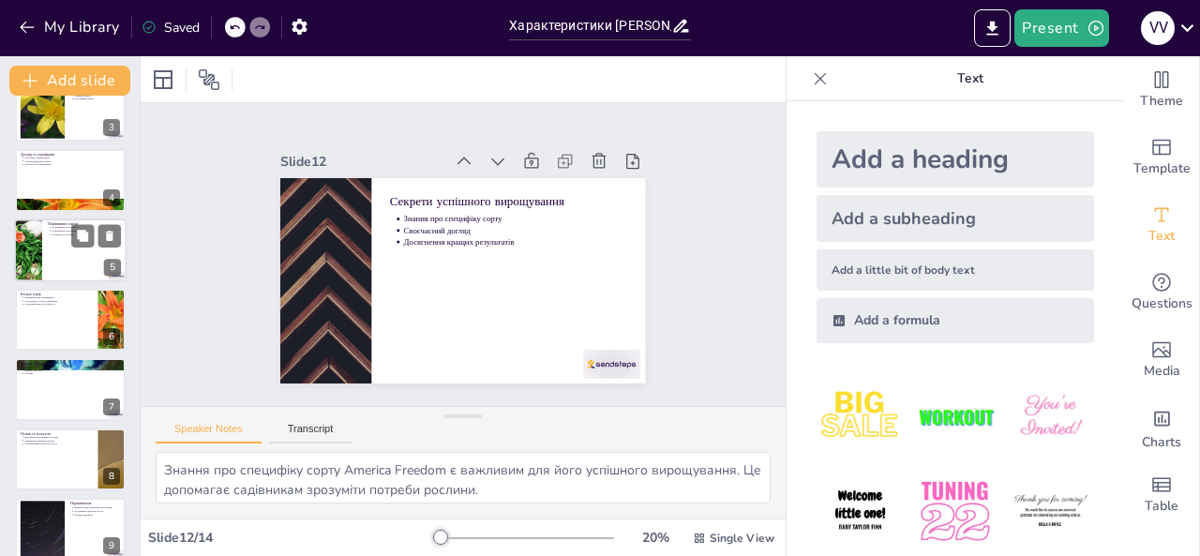
click at [29, 250] on div at bounding box center [28, 250] width 84 height 64
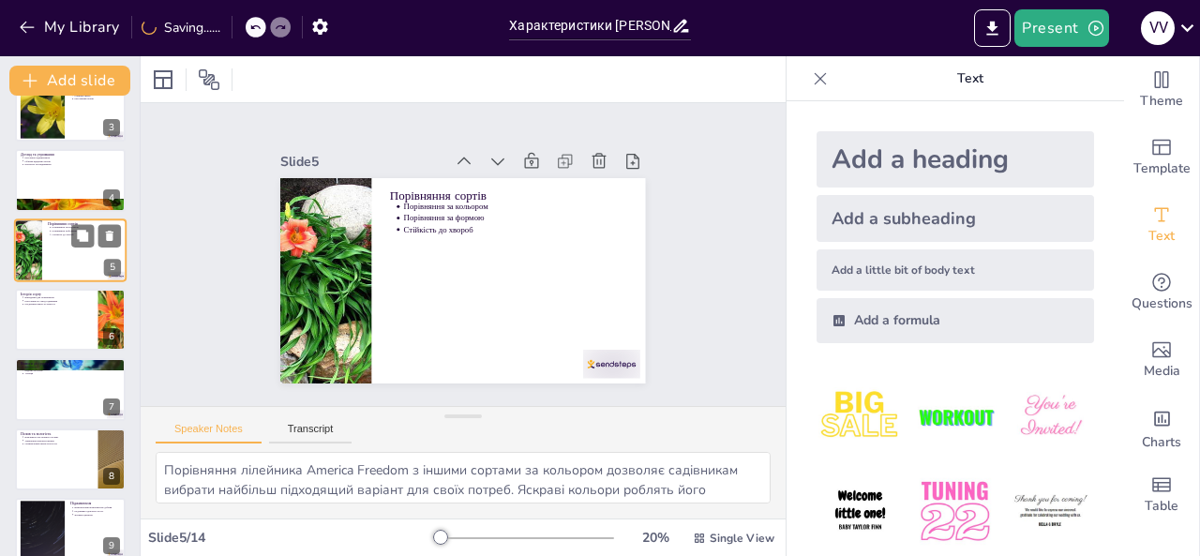
scroll to position [95, 0]
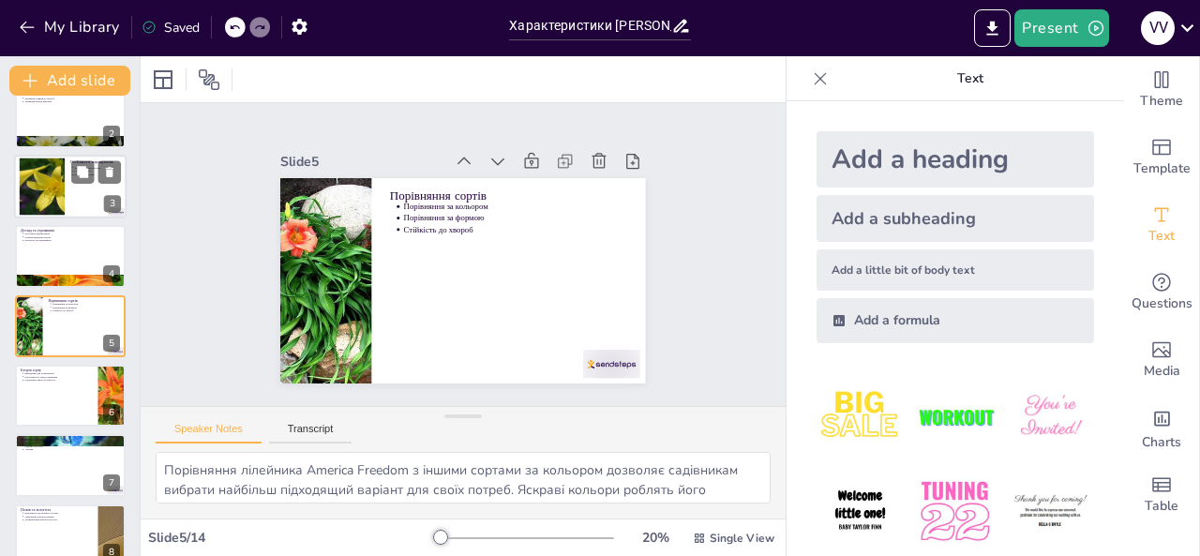
click at [54, 192] on div at bounding box center [42, 186] width 100 height 57
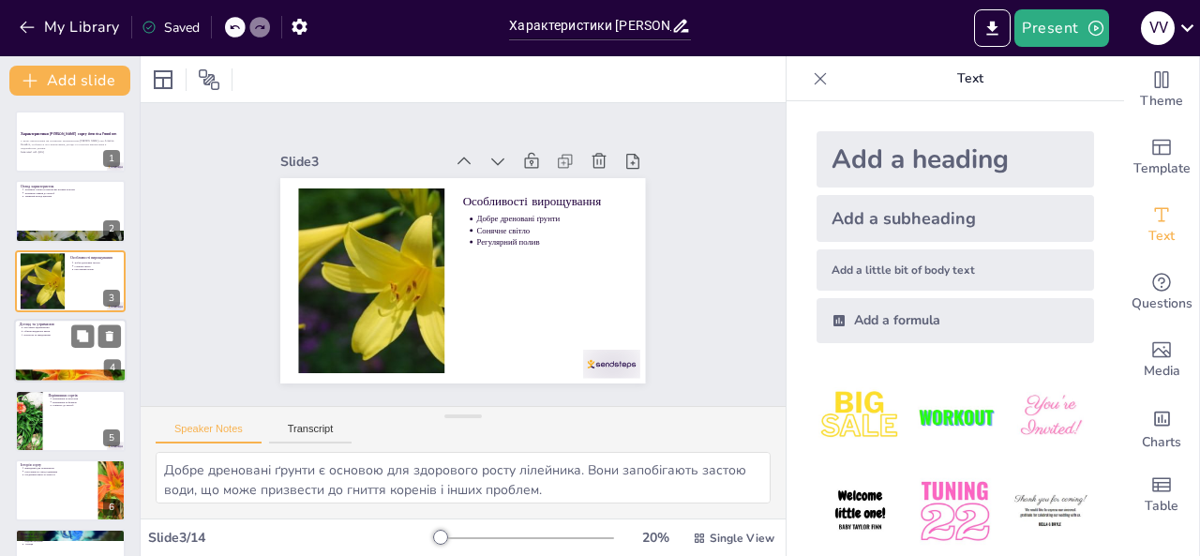
scroll to position [125, 0]
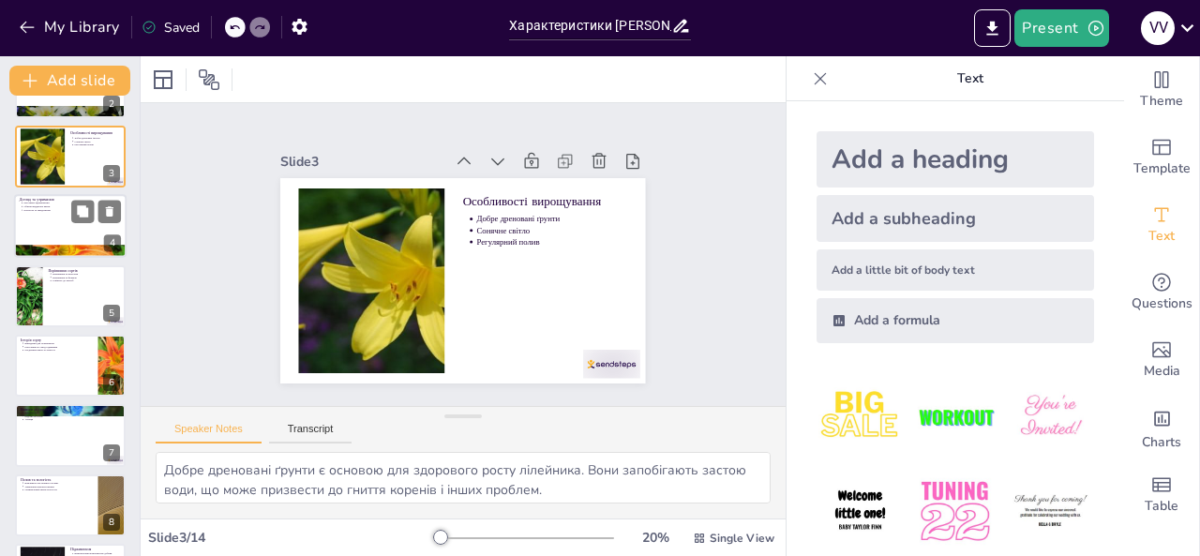
click at [78, 250] on div at bounding box center [70, 252] width 113 height 78
type textarea "Регулярне підживлення допомагає забезпечити рослину необхідними поживними речов…"
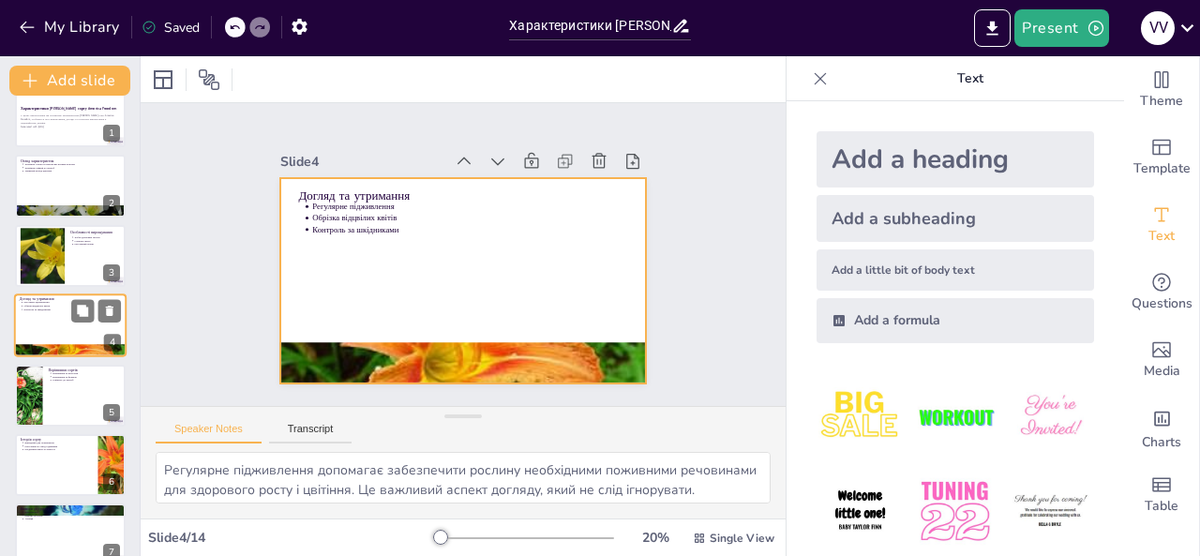
scroll to position [151, 0]
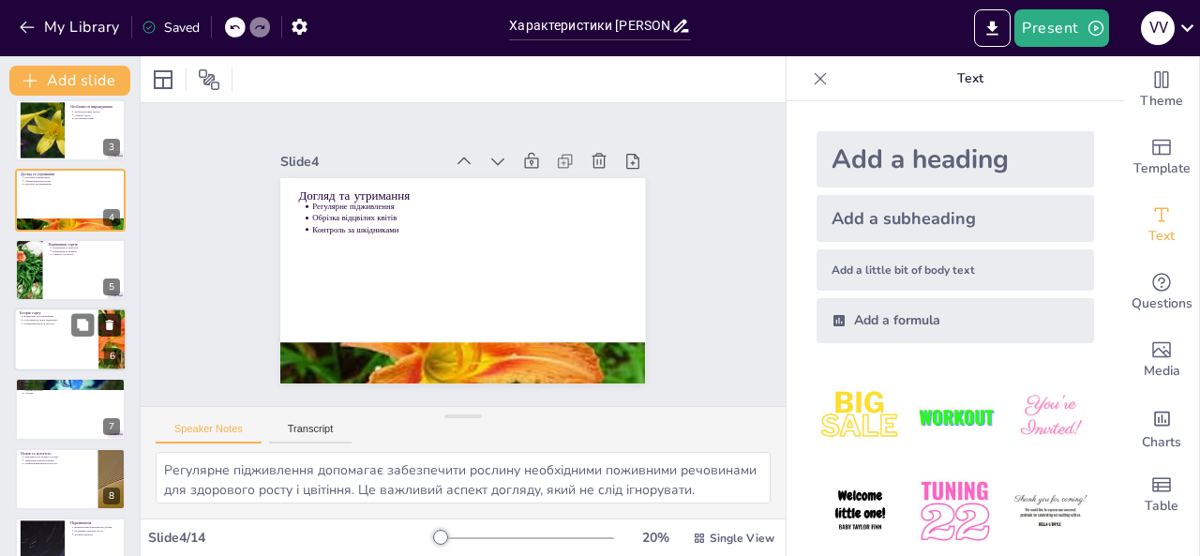
click at [108, 325] on icon at bounding box center [110, 325] width 8 height 10
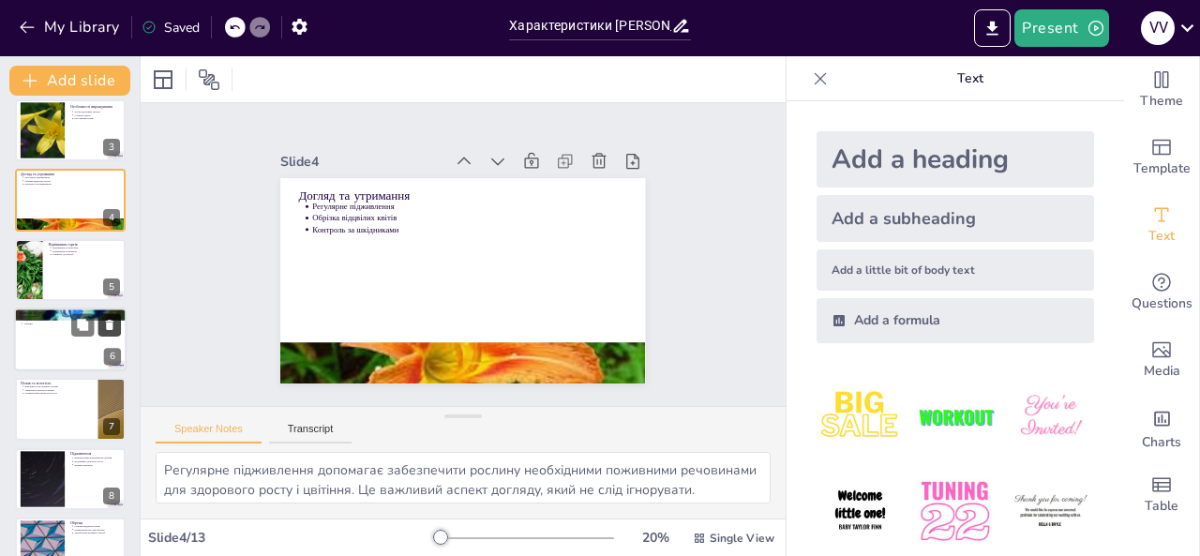
click at [104, 319] on icon at bounding box center [109, 324] width 13 height 13
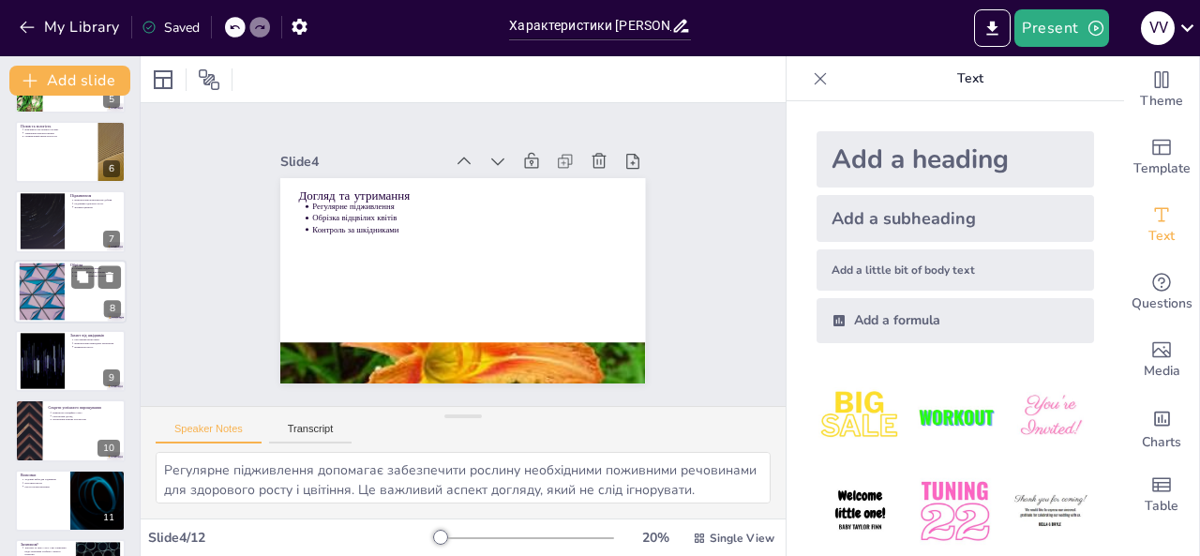
scroll to position [399, 0]
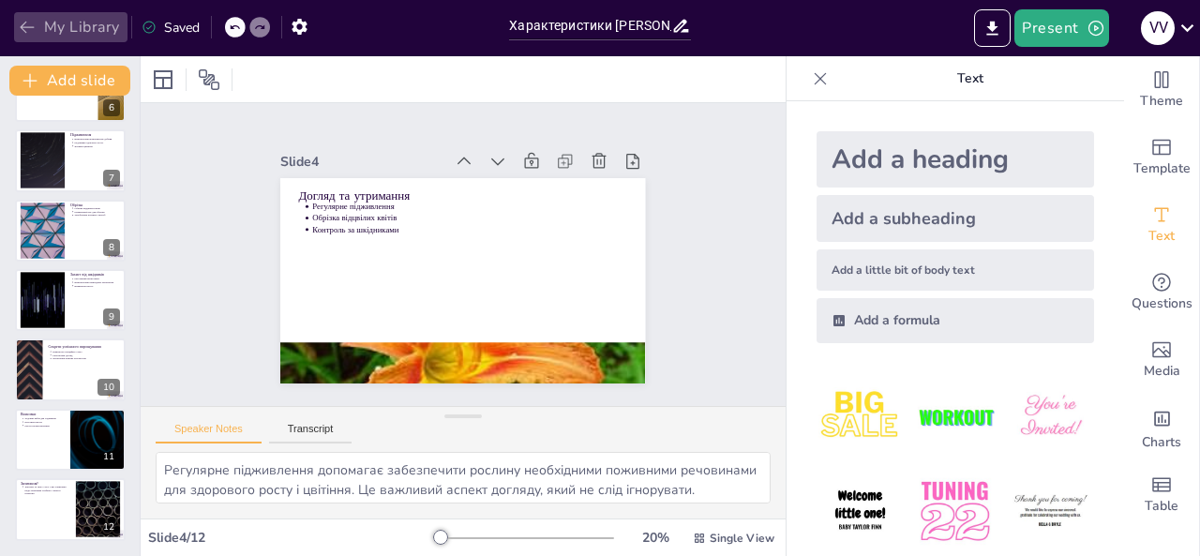
click at [25, 20] on icon "button" at bounding box center [27, 27] width 19 height 19
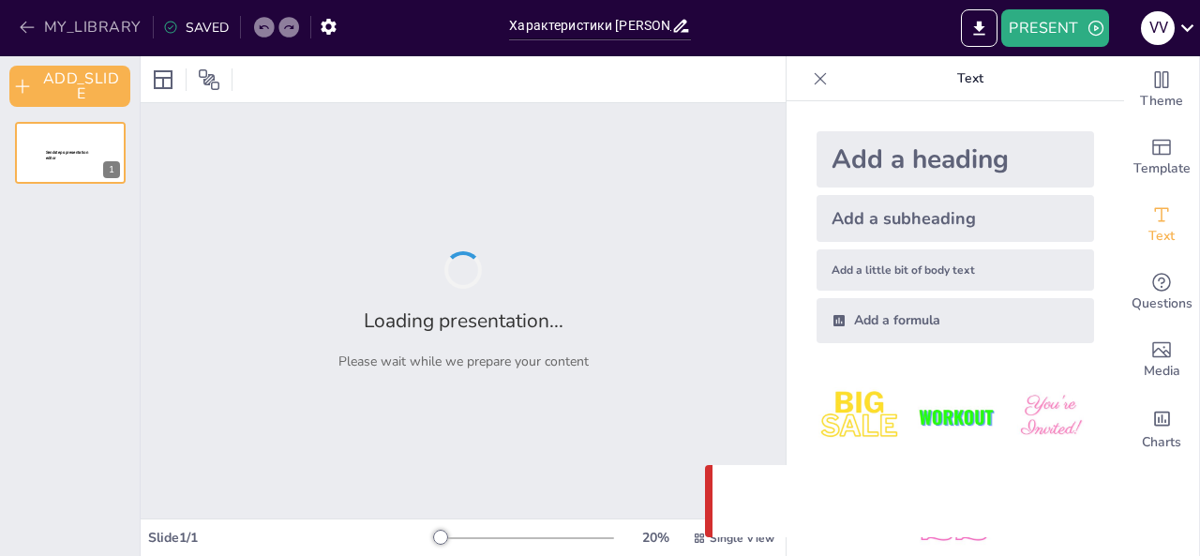
type input "Характеристики лілейника тунберга сорту America Freedom"
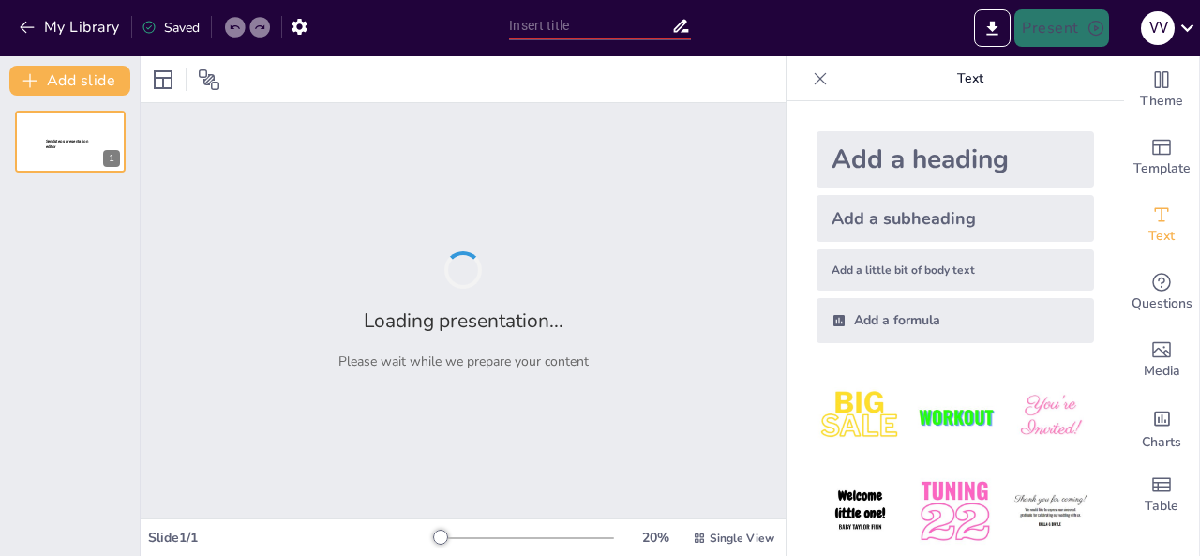
type input "[PERSON_NAME] Ameuica Freedom: Загальний огляд"
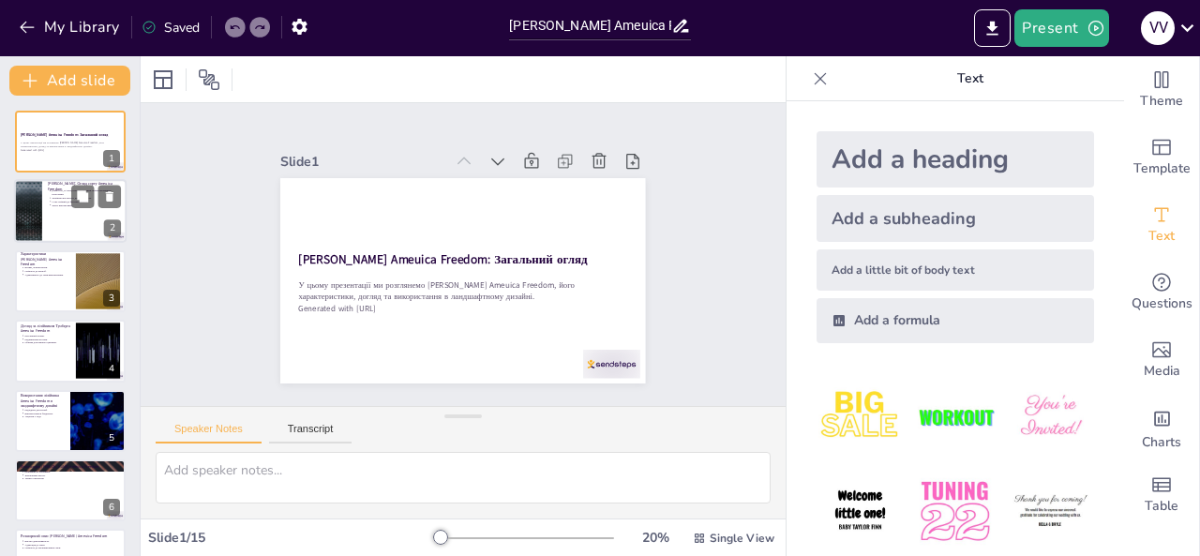
click at [42, 180] on div "[PERSON_NAME]: Огляд сорту Ameuica Freedom Лілійник Ameuica Freedom відомий сво…" at bounding box center [70, 180] width 113 height 0
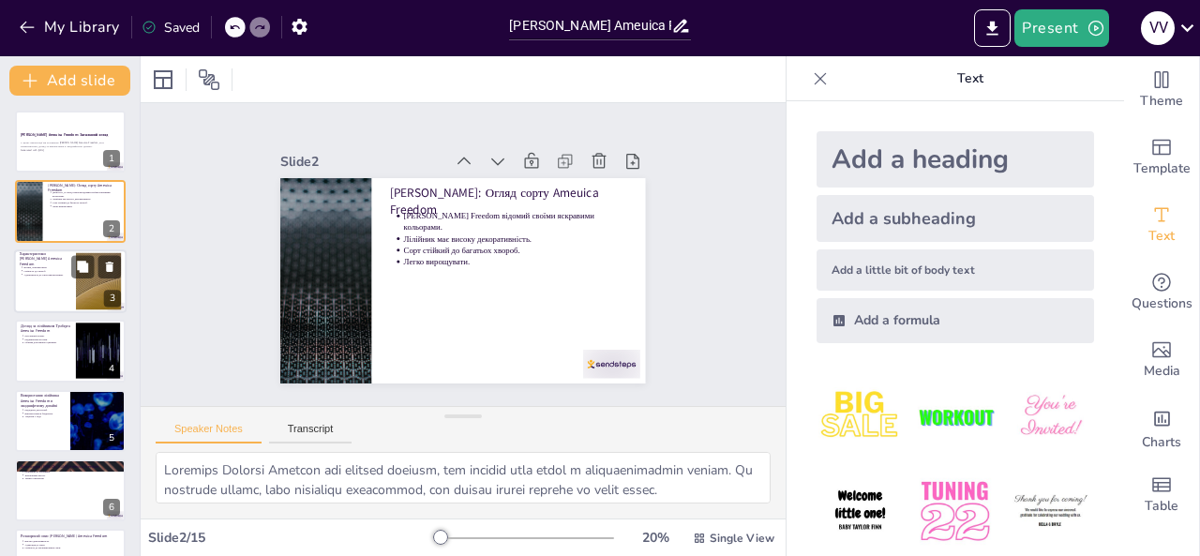
click at [53, 290] on div at bounding box center [70, 281] width 113 height 64
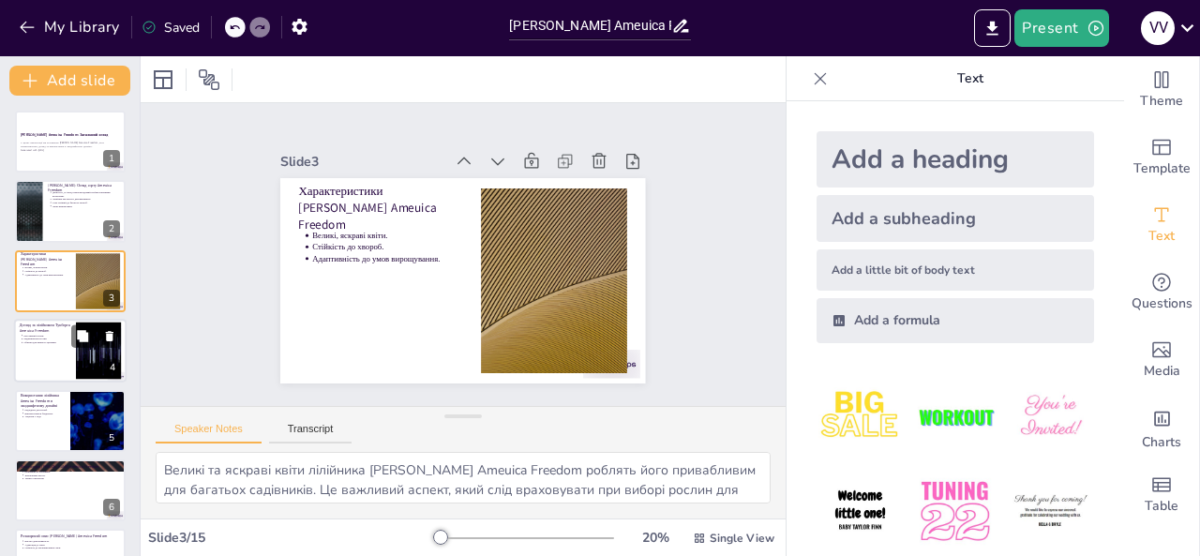
click at [53, 335] on p "Регулярний полив." at bounding box center [46, 336] width 47 height 4
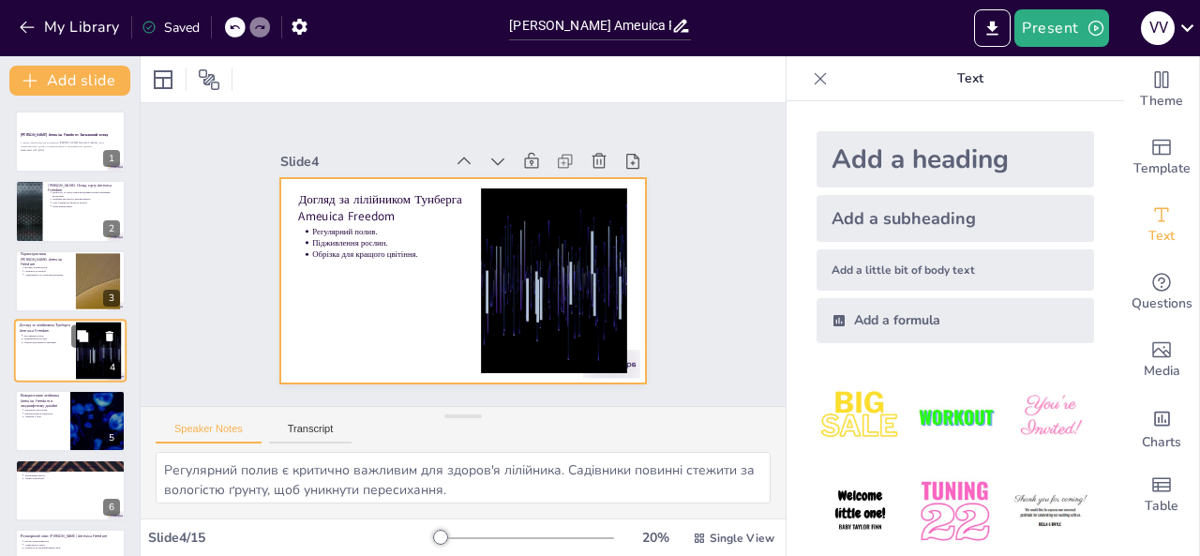
scroll to position [25, 0]
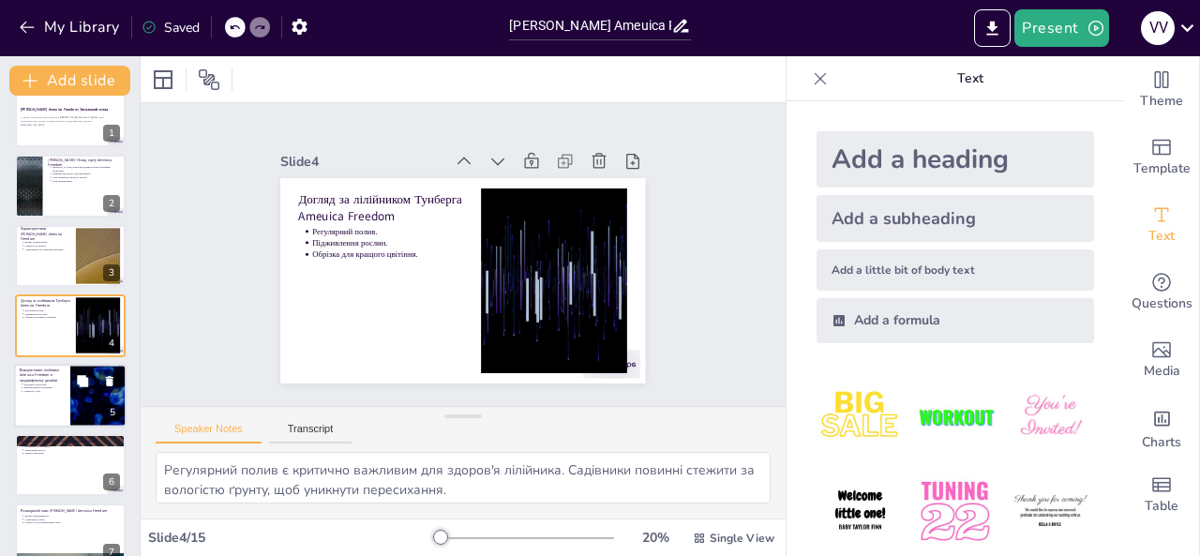
click at [46, 421] on div at bounding box center [70, 396] width 113 height 64
type textarea "Використання лілійника Ameuica Freedom в клумбах дозволяє створювати яскраві та…"
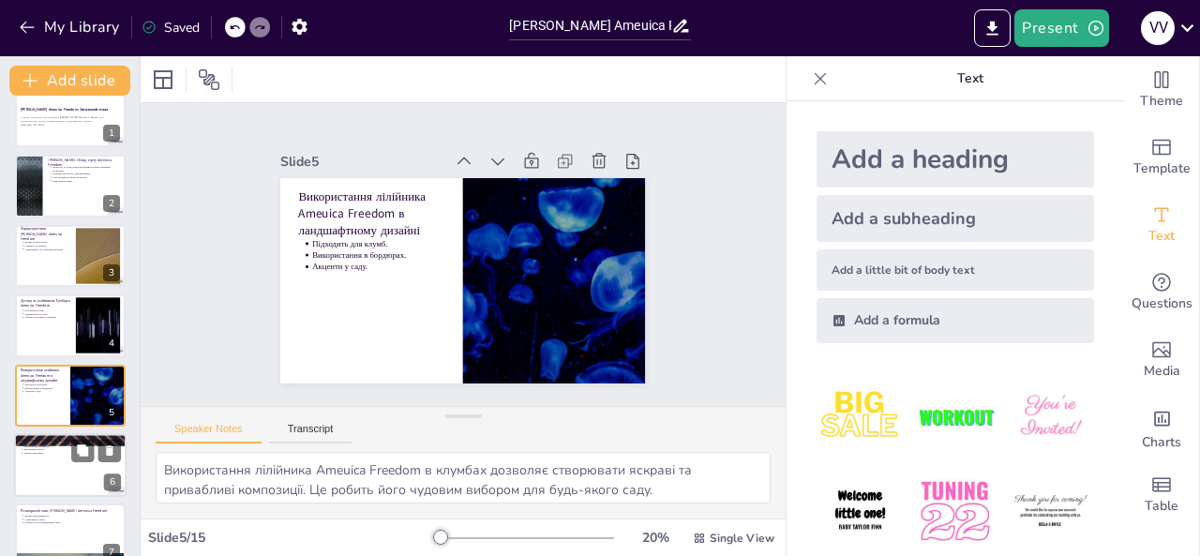
scroll to position [95, 0]
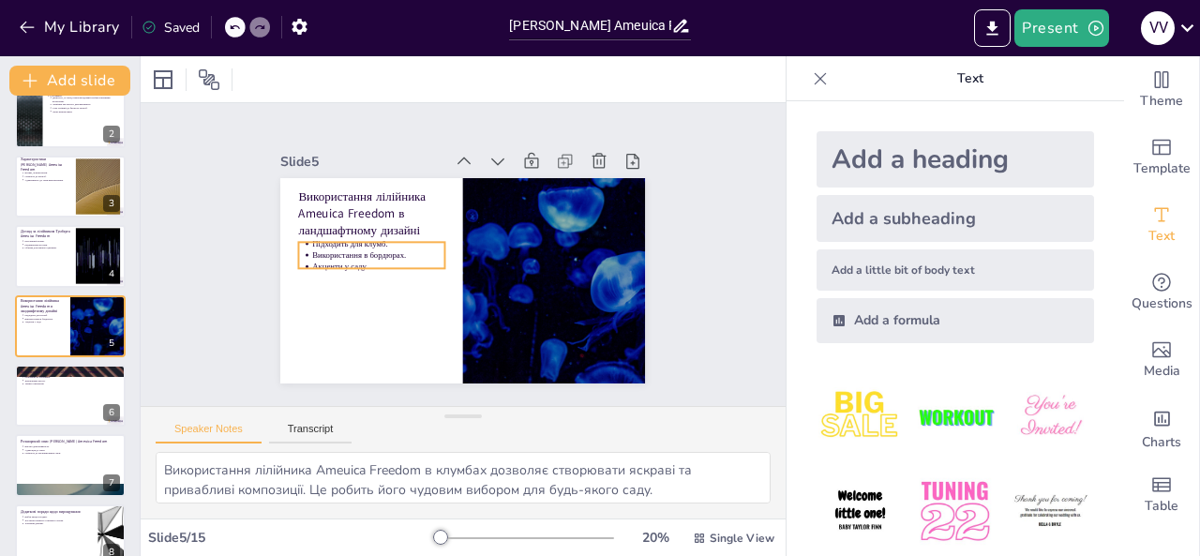
click at [428, 261] on div "Використання лілійника Ameuica Freedom в ландшафтному дизайні Підходить для клу…" at bounding box center [473, 231] width 417 height 336
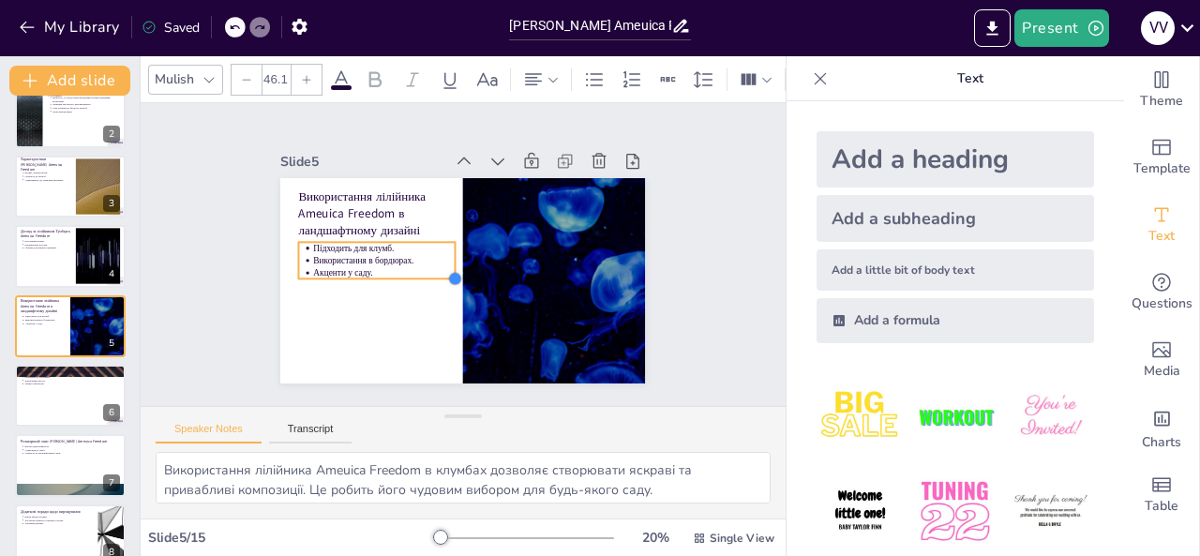
type input "39.9"
drag, startPoint x: 428, startPoint y: 261, endPoint x: 323, endPoint y: 259, distance: 105.0
click at [323, 259] on div "Використання лілійника Ameuica Freedom в ландшафтному дизайні Підходить для клу…" at bounding box center [450, 278] width 419 height 360
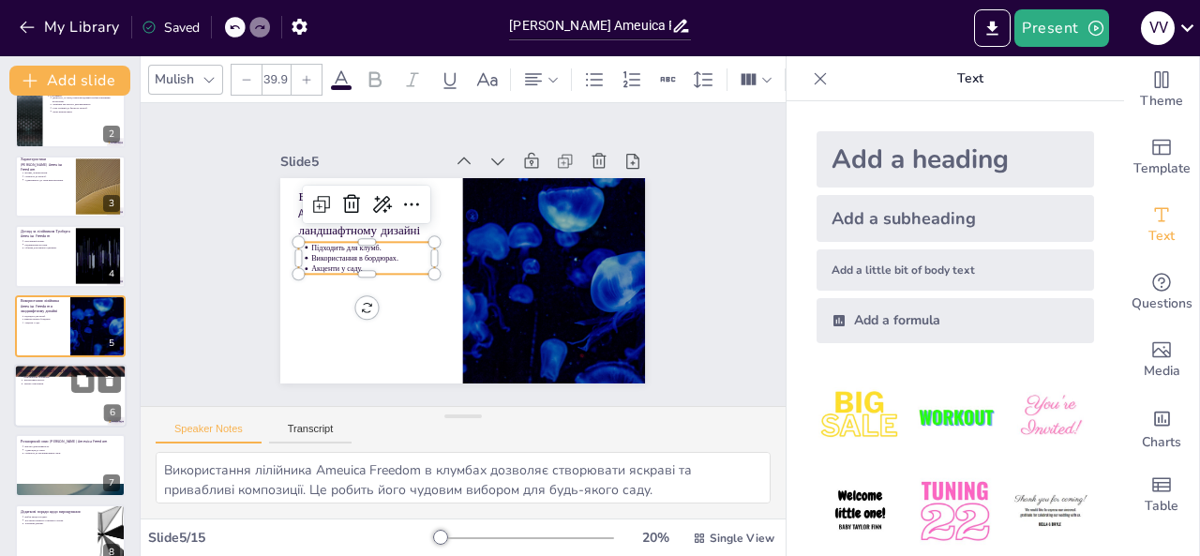
scroll to position [282, 0]
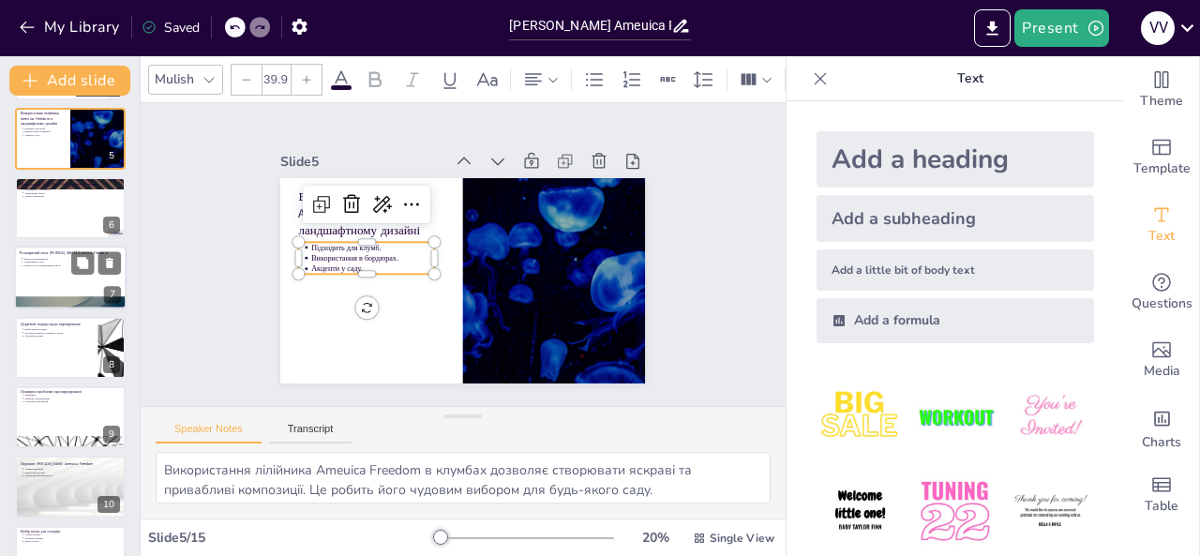
click at [63, 257] on p "Висока декоративність." at bounding box center [72, 259] width 98 height 4
type textarea "Висока декоративність лілійника Ameuica Freedom робить його привабливим для сад…"
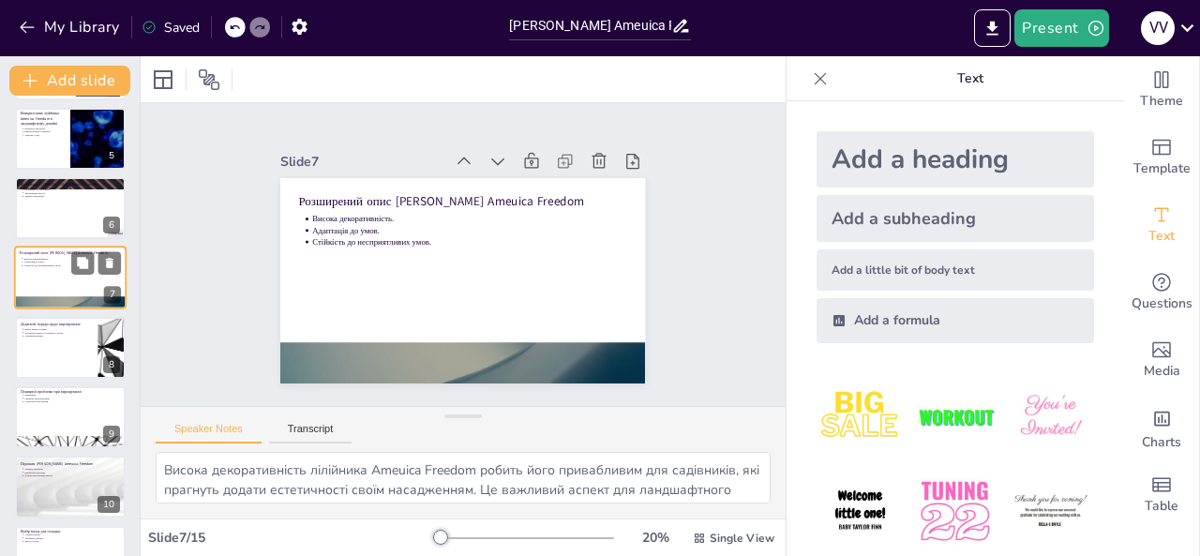
scroll to position [234, 0]
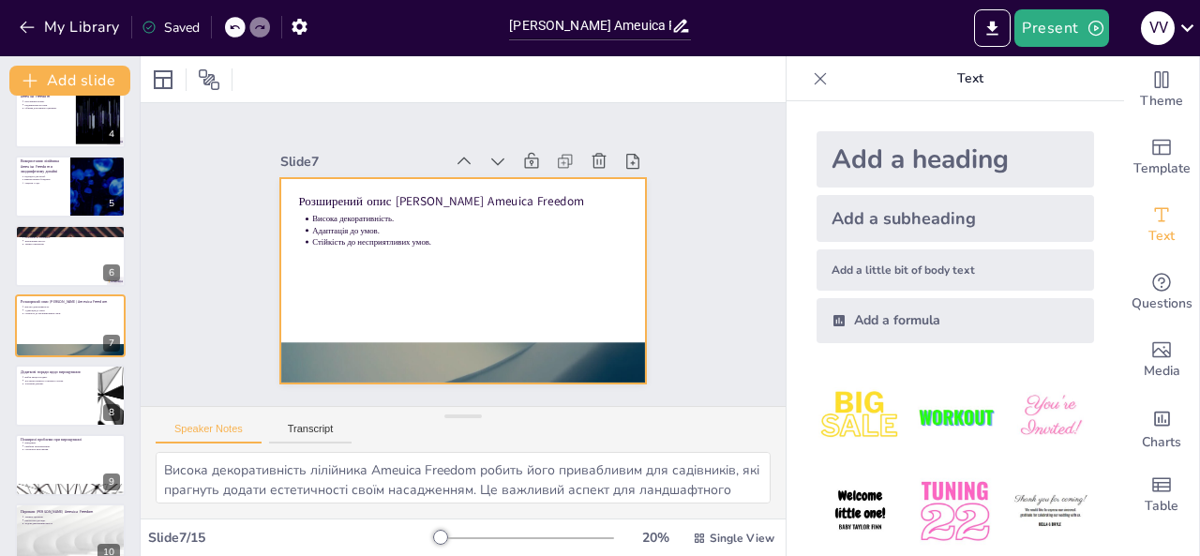
click at [384, 233] on p "Стійкість до несприятливих умов." at bounding box center [455, 242] width 167 height 278
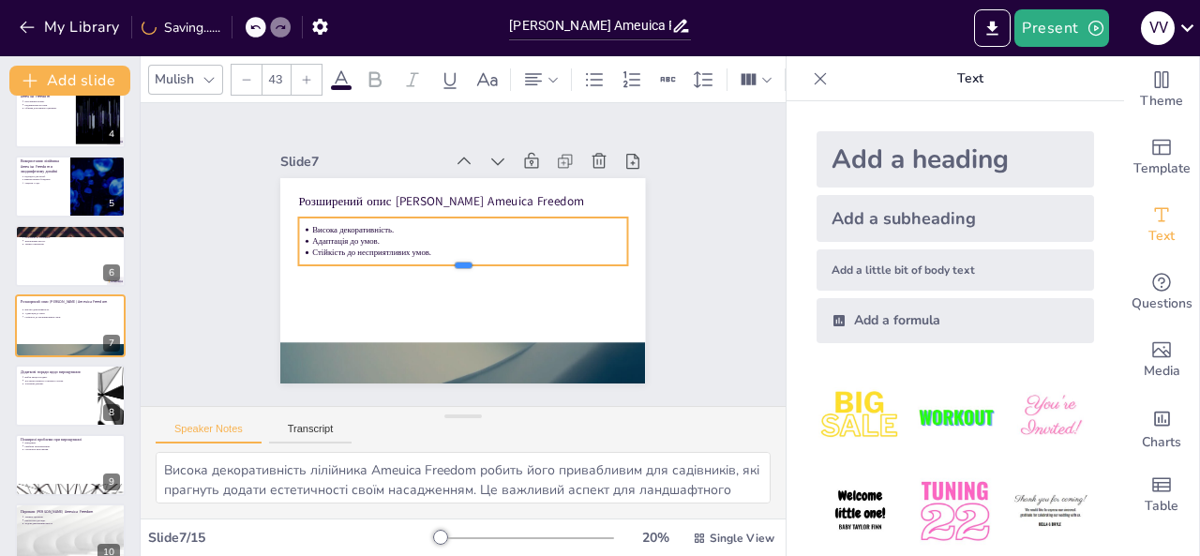
drag, startPoint x: 455, startPoint y: 240, endPoint x: 444, endPoint y: 251, distance: 15.3
click at [444, 251] on div at bounding box center [474, 240] width 275 height 205
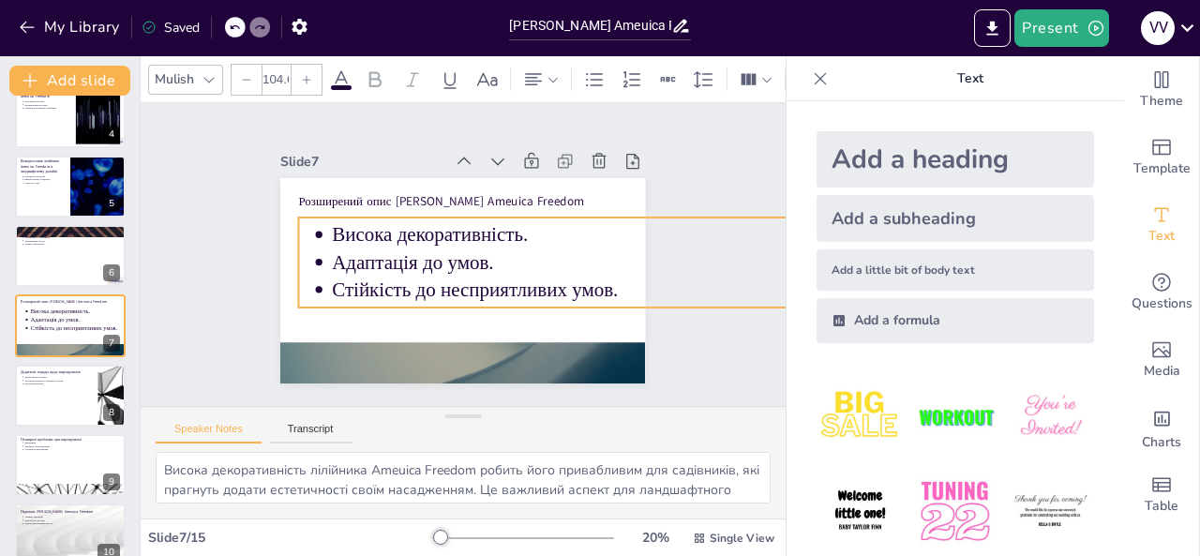
type input "103.5"
drag, startPoint x: 610, startPoint y: 249, endPoint x: 457, endPoint y: 302, distance: 162.5
click at [457, 302] on div "Розширений опис лілійника [GEOGRAPHIC_DATA] Ameuica Freedom Висока декоративніс…" at bounding box center [437, 257] width 242 height 384
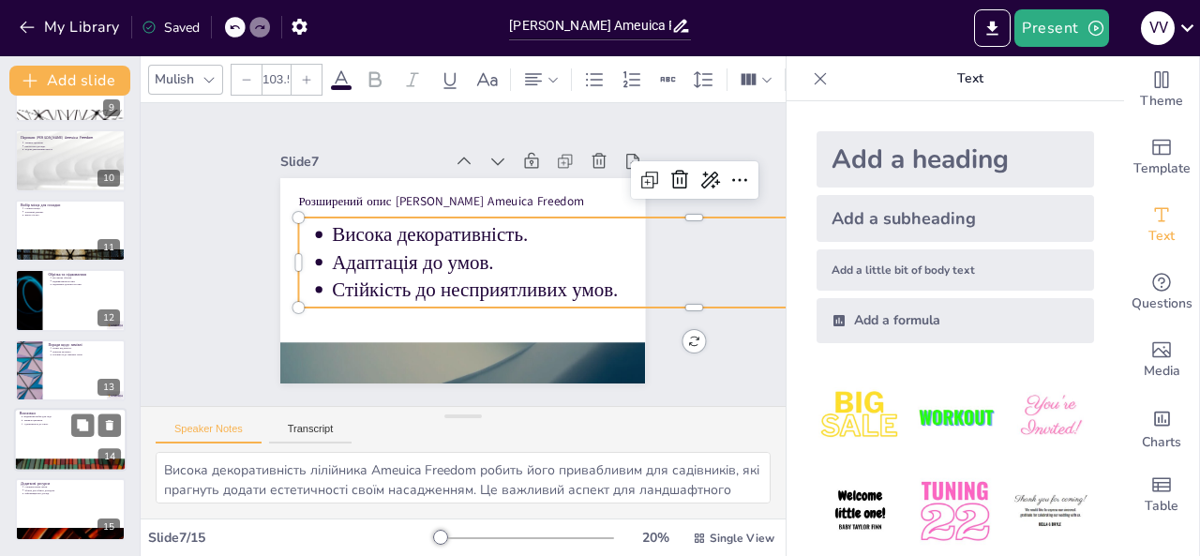
click at [36, 423] on p "Адаптивність до умов." at bounding box center [72, 424] width 98 height 4
type textarea "[PERSON_NAME] Ameuica Freedom є відмінним вибором для садівників, які прагнуть …"
